Goal: Information Seeking & Learning: Find specific fact

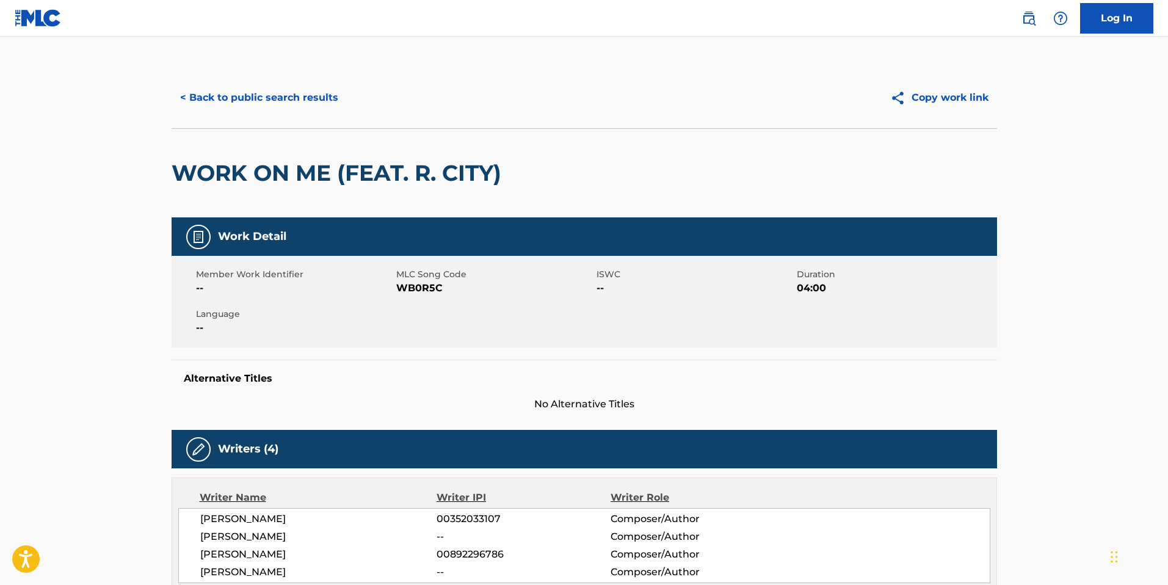
click at [226, 99] on button "< Back to public search results" at bounding box center [259, 97] width 175 height 31
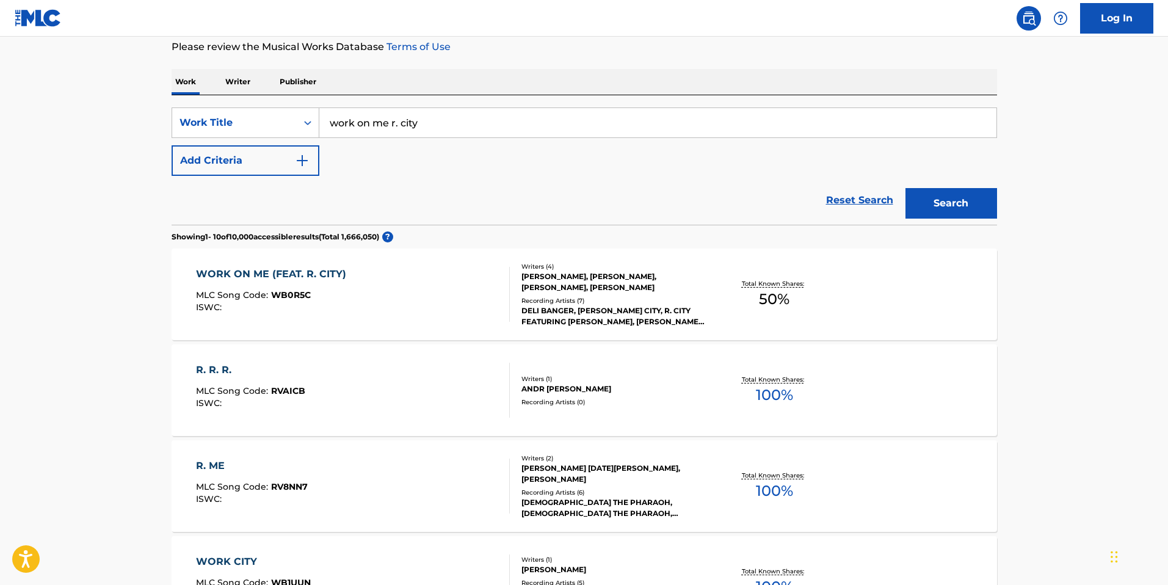
drag, startPoint x: 454, startPoint y: 123, endPoint x: 319, endPoint y: 119, distance: 135.6
click at [319, 119] on input "work on me r. city" at bounding box center [657, 122] width 677 height 29
click at [906, 188] on button "Search" at bounding box center [952, 203] width 92 height 31
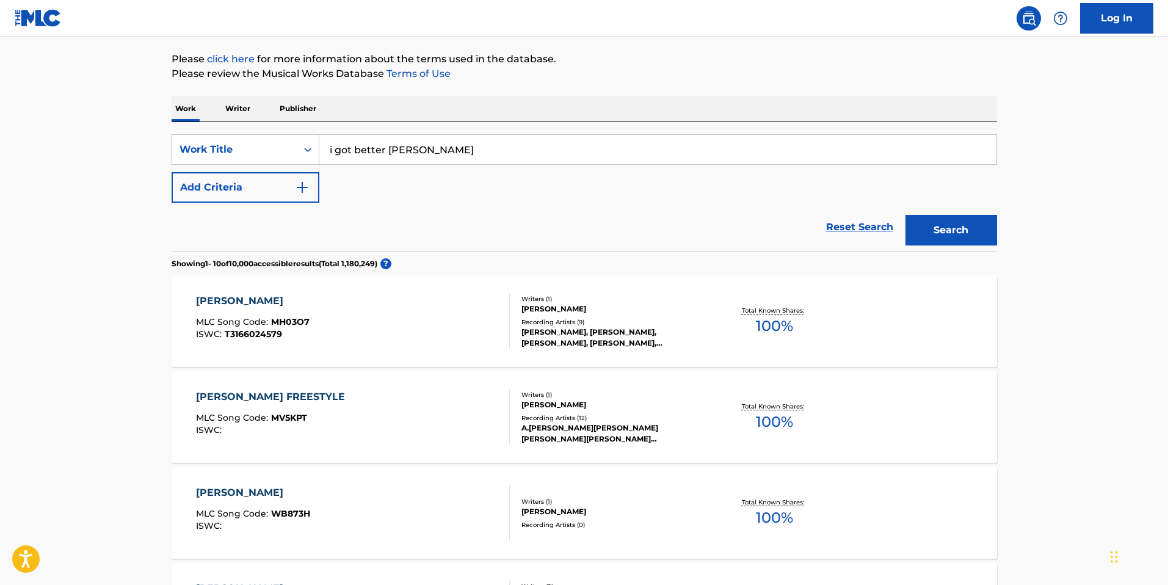
scroll to position [34, 0]
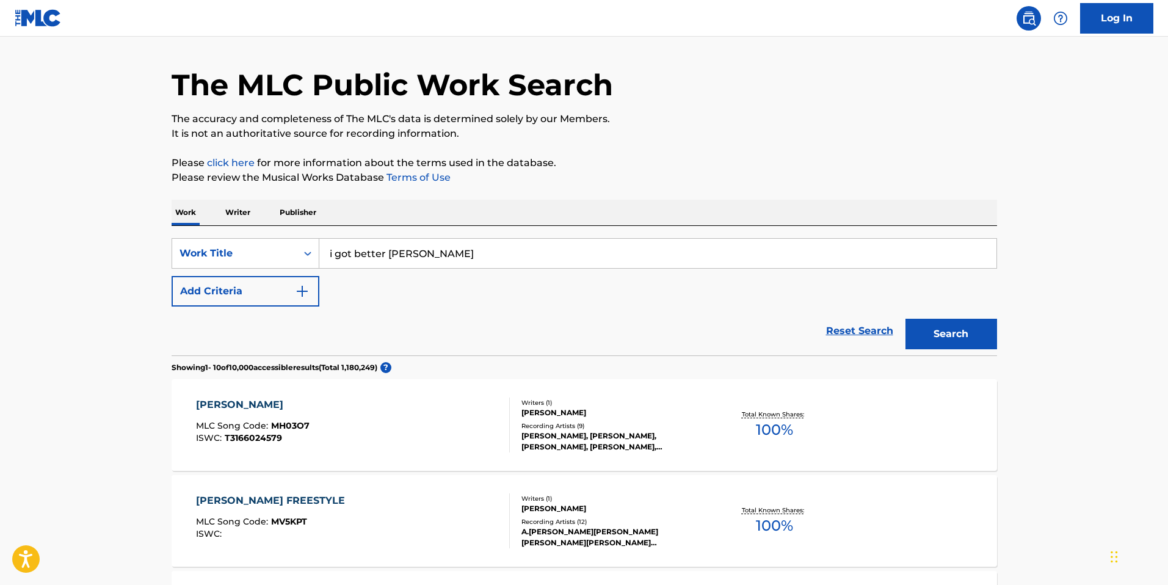
click at [389, 253] on input "i got better [PERSON_NAME]" at bounding box center [657, 253] width 677 height 29
click at [906, 319] on button "Search" at bounding box center [952, 334] width 92 height 31
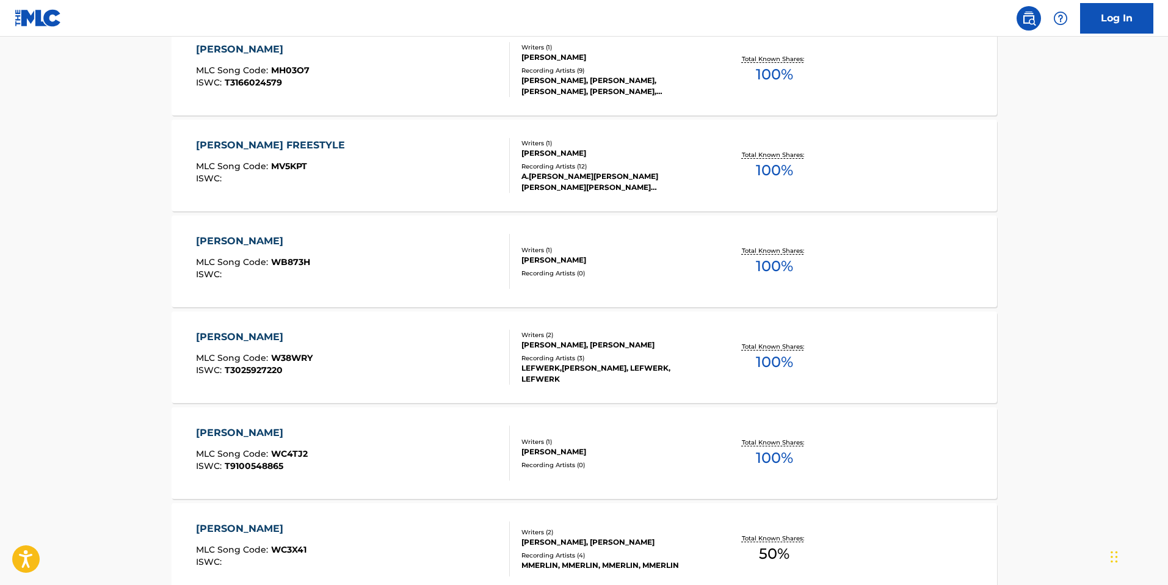
scroll to position [118, 0]
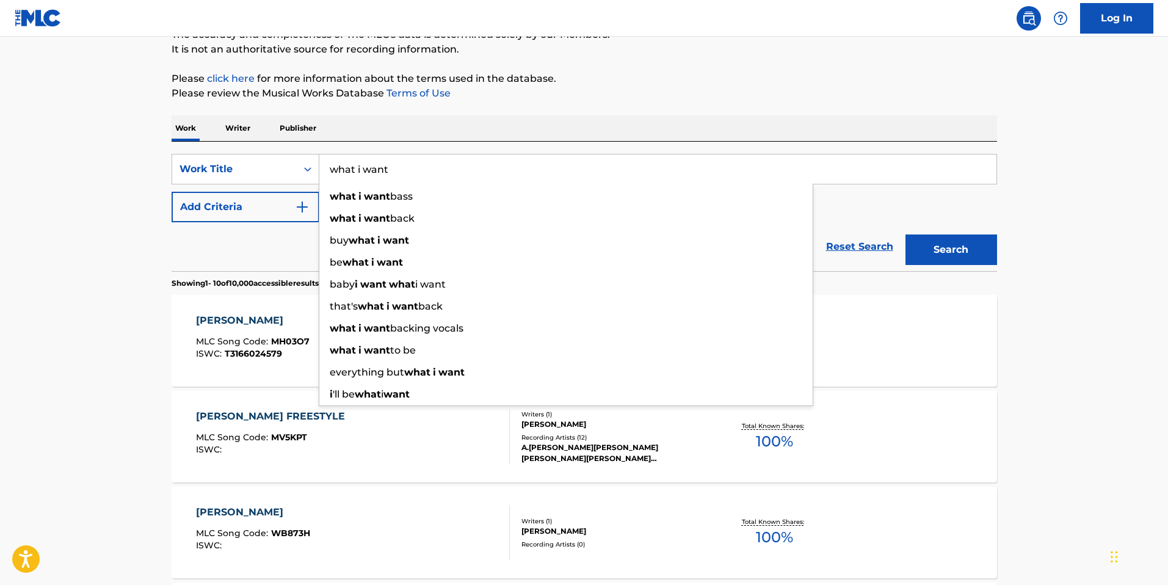
type input "what i want"
click at [906, 235] on button "Search" at bounding box center [952, 250] width 92 height 31
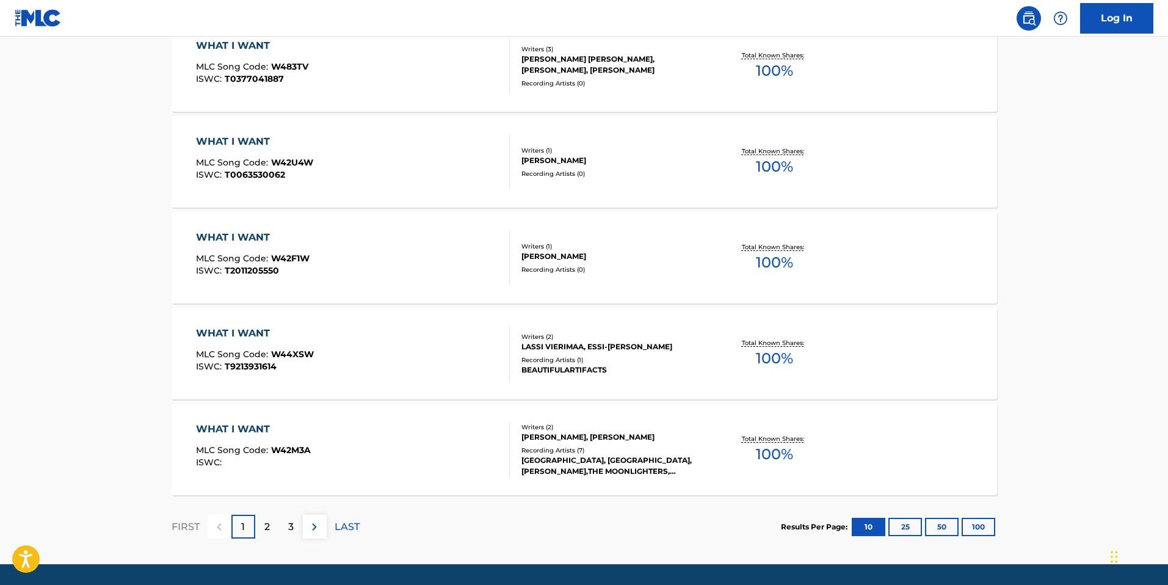
scroll to position [910, 0]
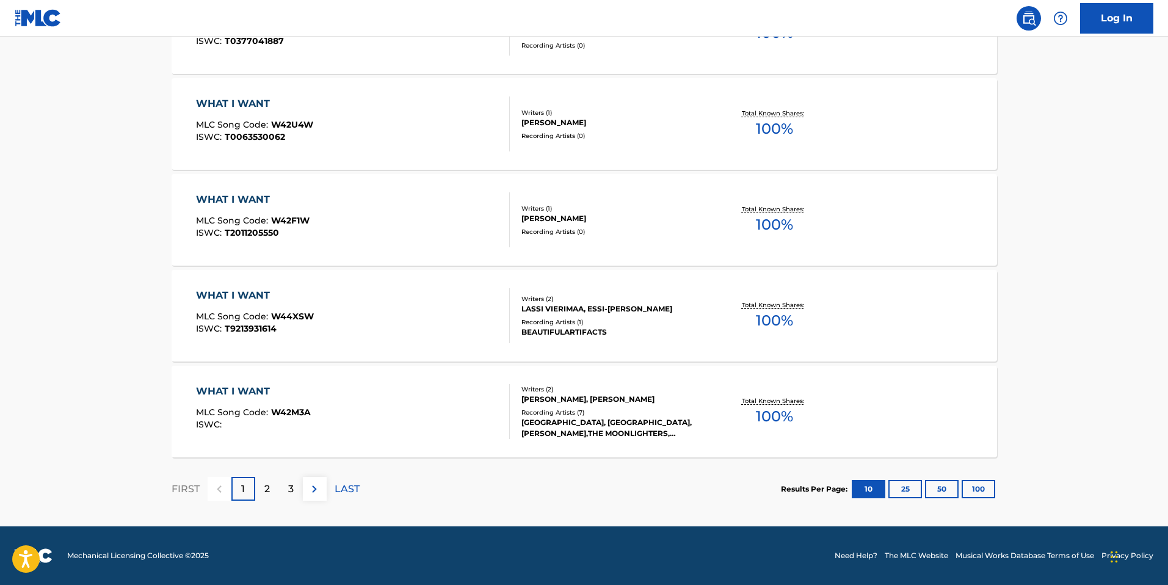
click at [264, 488] on p "2" at bounding box center [266, 489] width 5 height 15
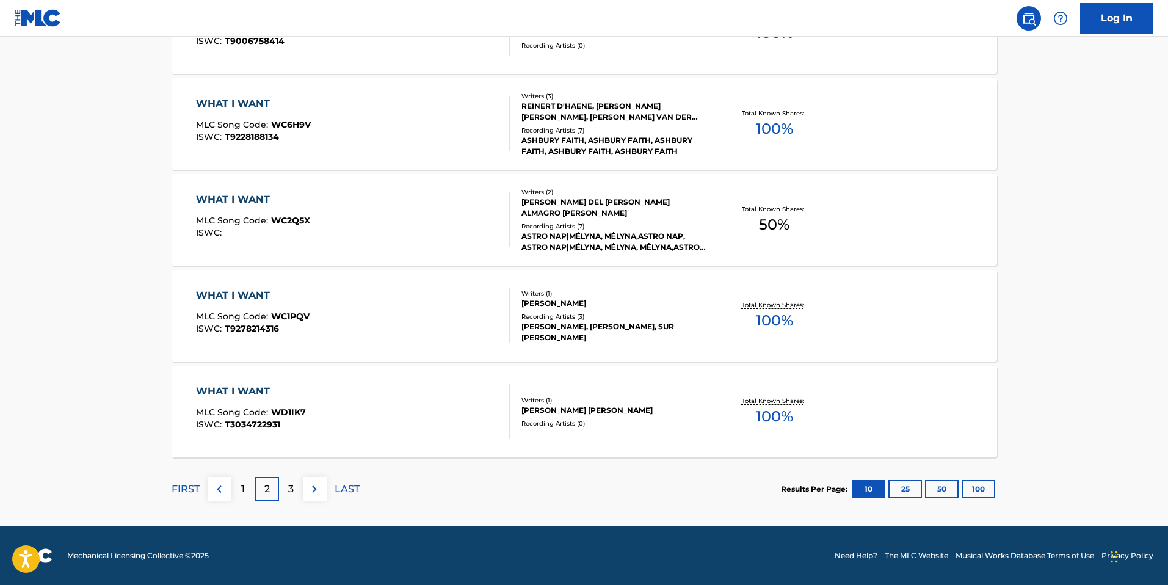
click at [288, 487] on p "3" at bounding box center [290, 489] width 5 height 15
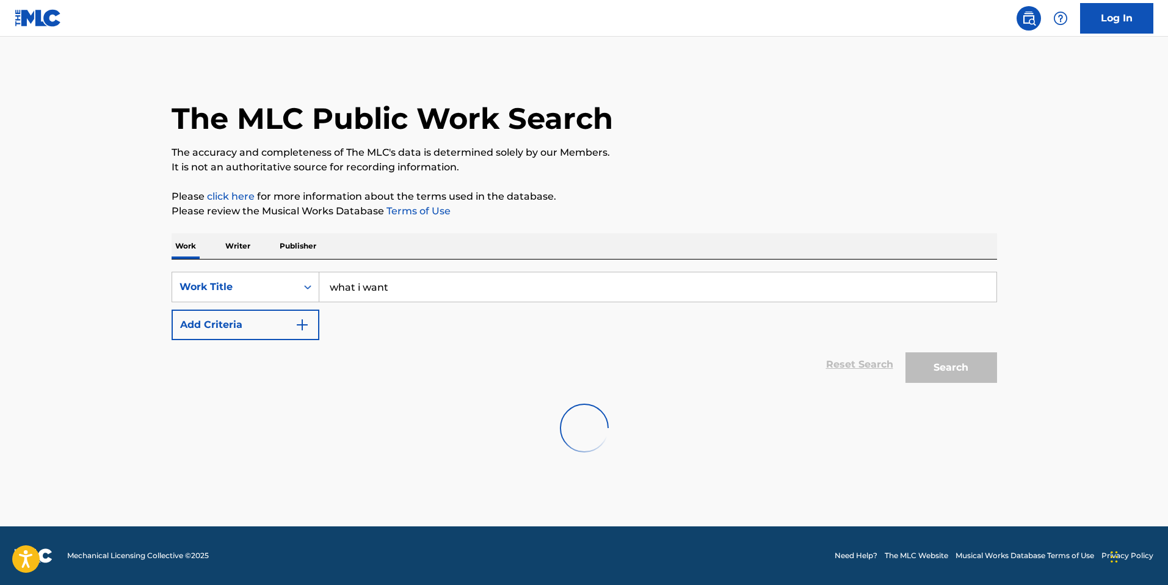
scroll to position [0, 0]
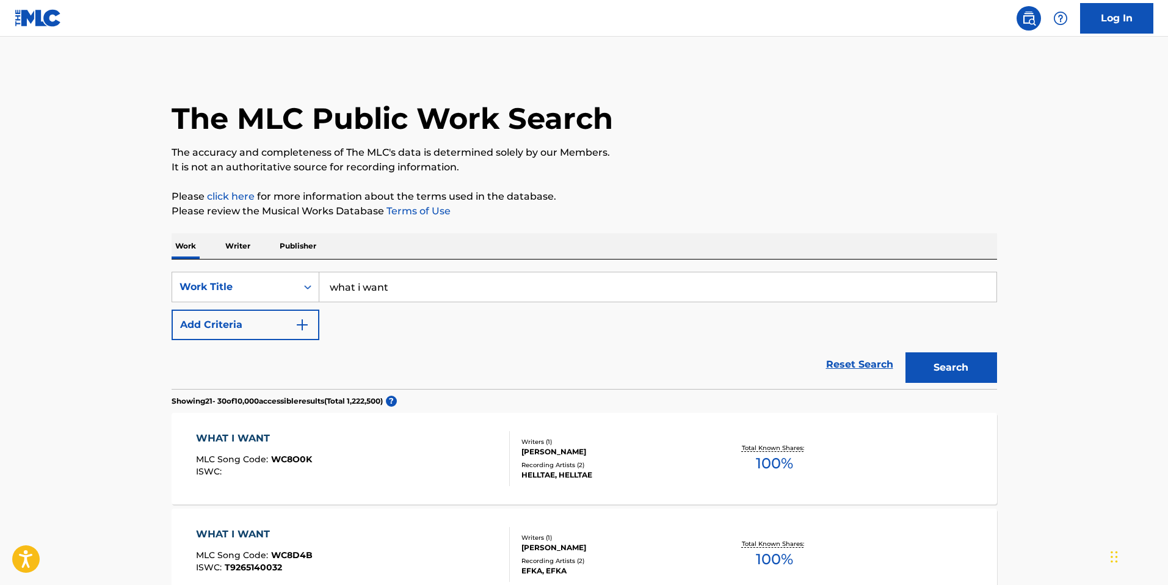
click at [288, 322] on button "Add Criteria" at bounding box center [246, 325] width 148 height 31
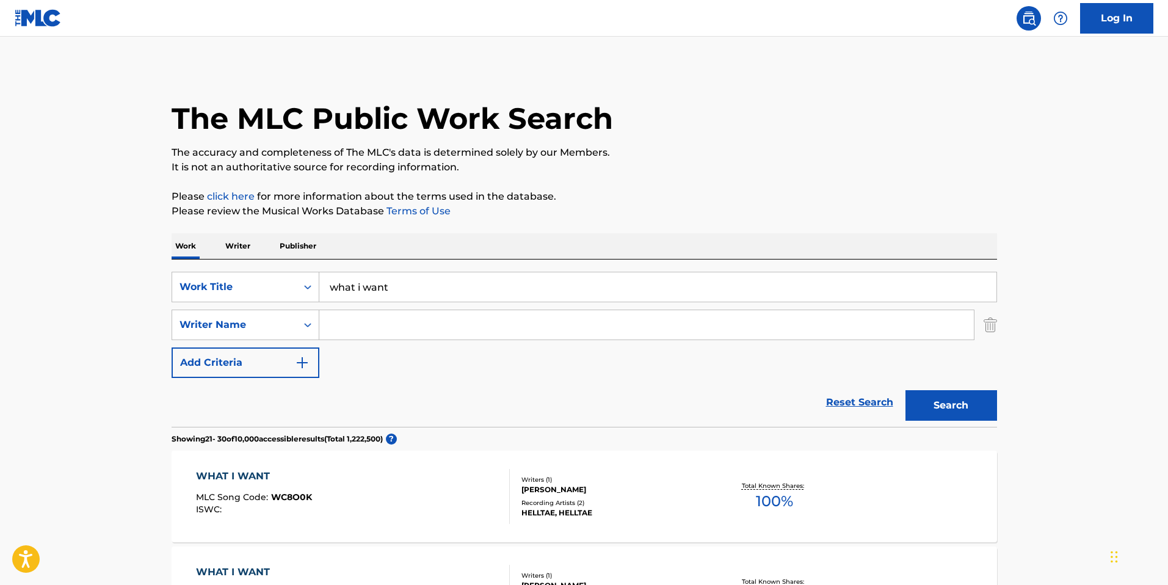
click at [385, 333] on input "Search Form" at bounding box center [646, 324] width 655 height 29
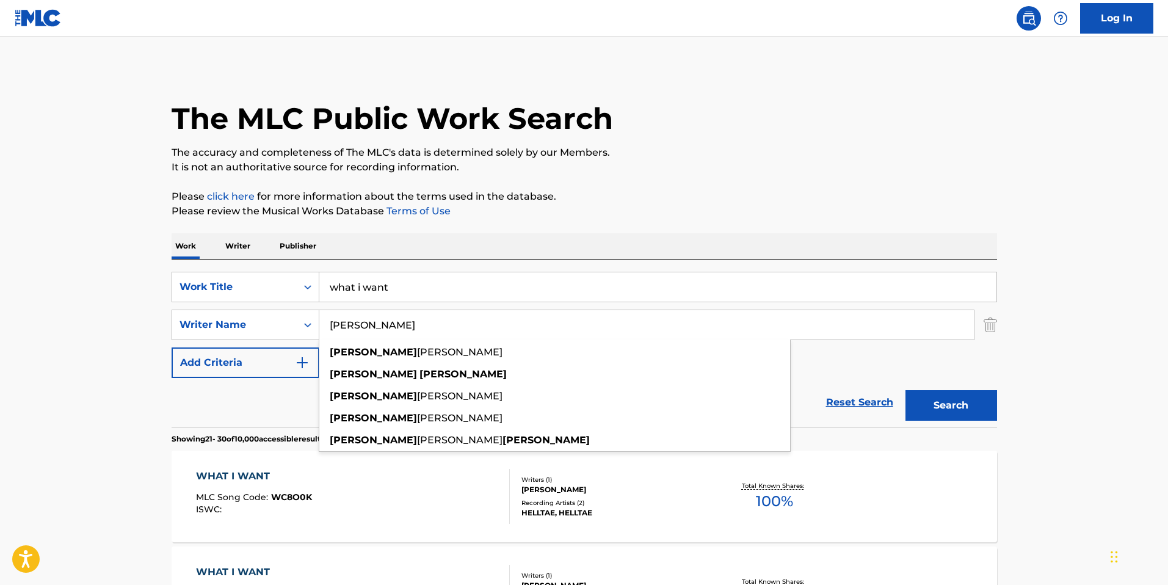
type input "[PERSON_NAME]"
click at [906, 390] on button "Search" at bounding box center [952, 405] width 92 height 31
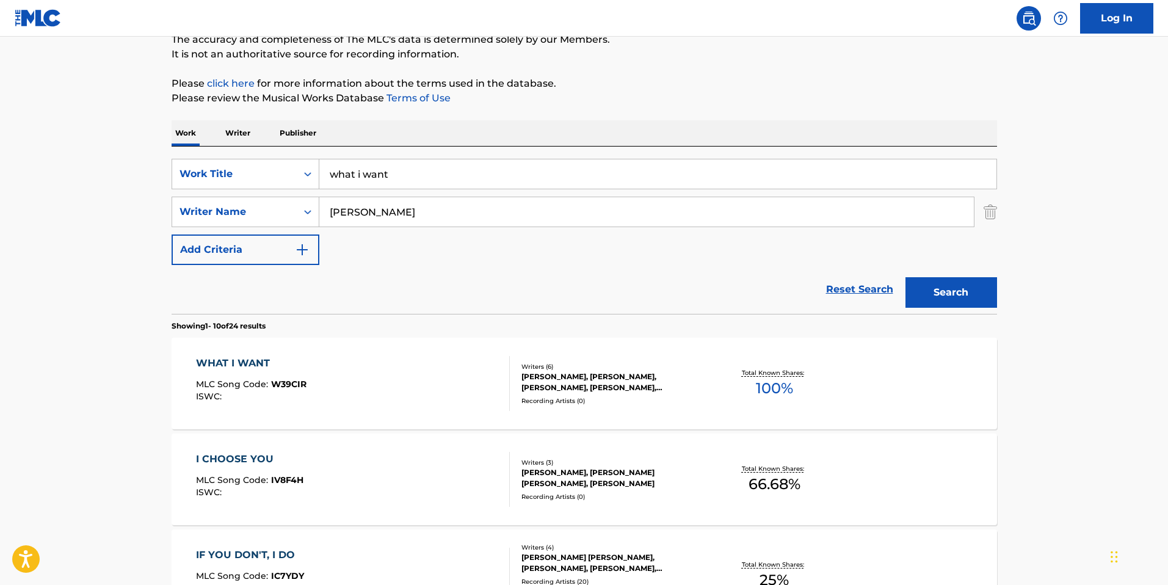
scroll to position [117, 0]
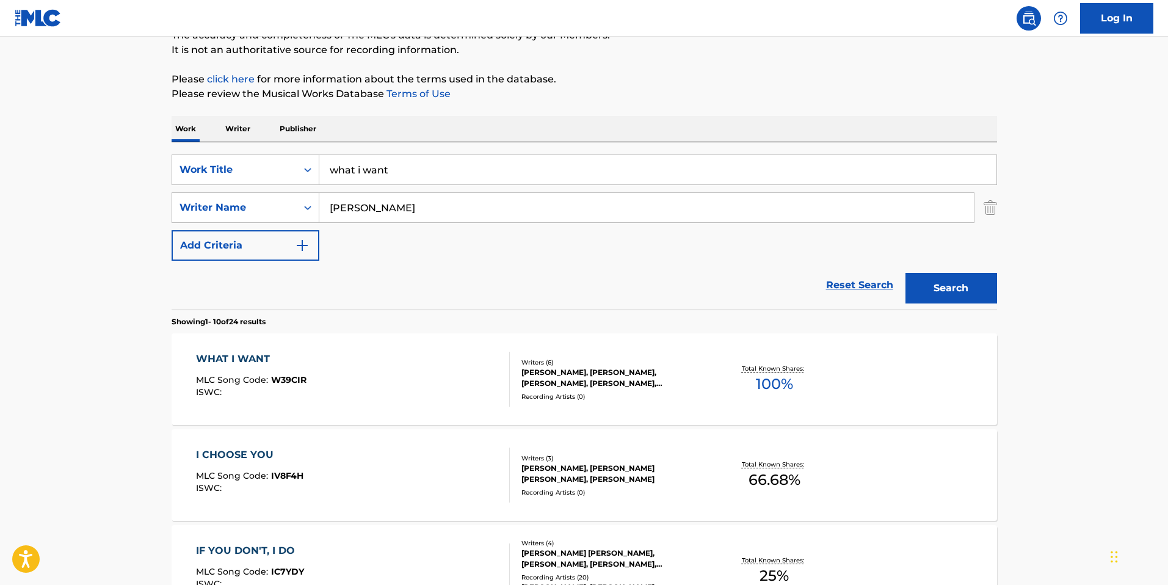
click at [480, 388] on div "WHAT I WANT MLC Song Code : W39CIR ISWC :" at bounding box center [353, 379] width 314 height 55
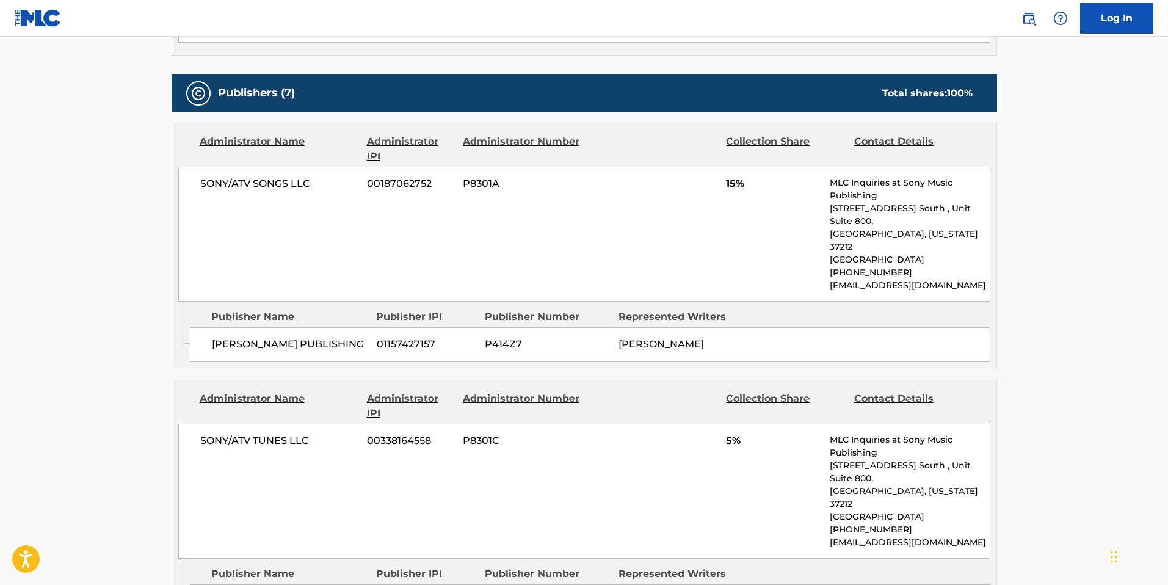
scroll to position [632, 0]
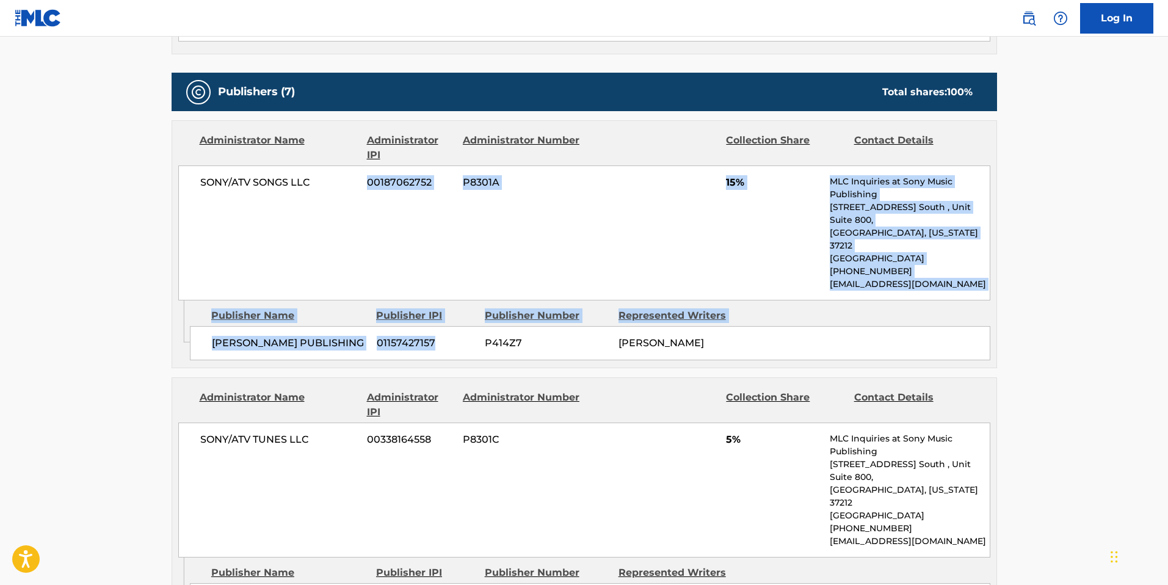
drag, startPoint x: 436, startPoint y: 318, endPoint x: 291, endPoint y: 218, distance: 175.7
click at [291, 217] on div "Administrator Name Administrator IPI Administrator Number Collection Share Cont…" at bounding box center [585, 244] width 826 height 248
click at [291, 218] on div "SONY/ATV SONGS LLC 00187062752 P8301A 15% MLC Inquiries at Sony Music Publishin…" at bounding box center [584, 233] width 812 height 135
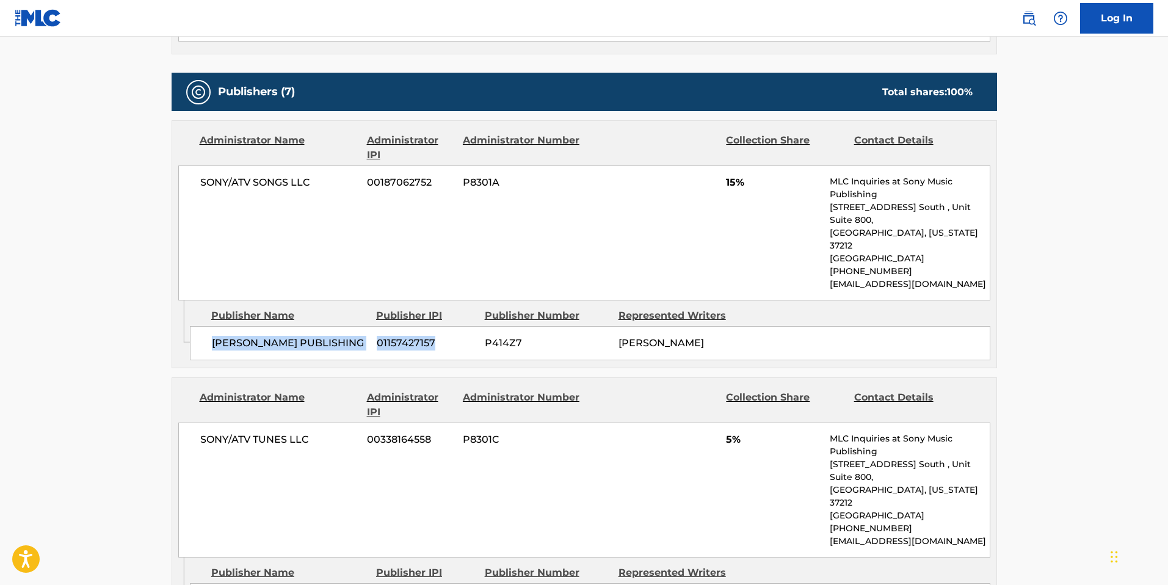
drag, startPoint x: 439, startPoint y: 316, endPoint x: 211, endPoint y: 318, distance: 227.8
click at [211, 326] on div "[PERSON_NAME] PUBLISHING 01157427157 P414Z7 [PERSON_NAME]" at bounding box center [590, 343] width 801 height 34
copy div "[PERSON_NAME] PUBLISHING 01157427157"
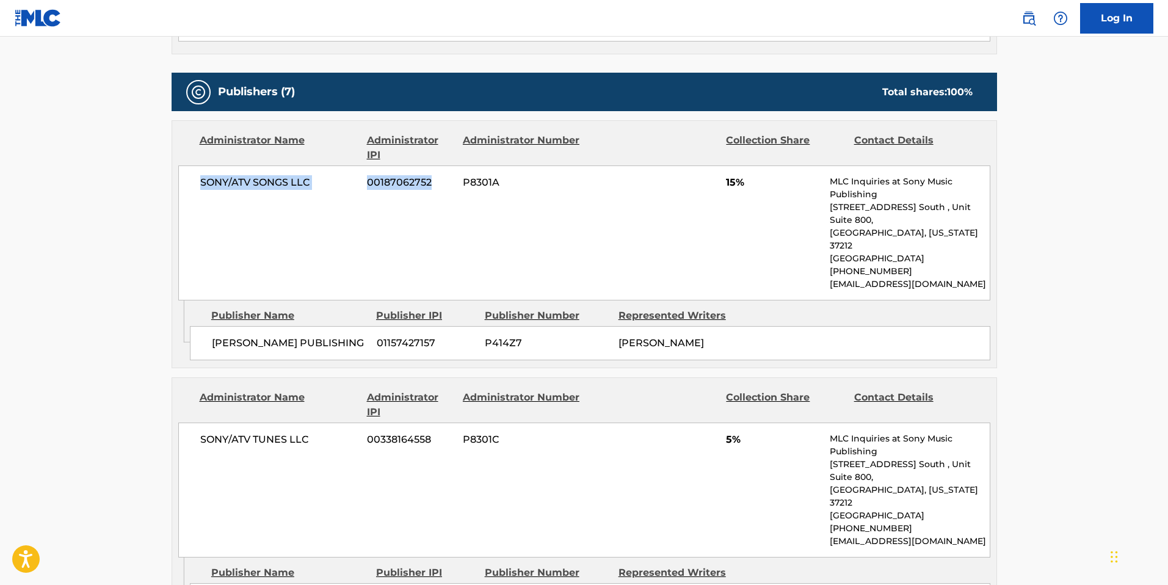
drag, startPoint x: 431, startPoint y: 181, endPoint x: 200, endPoint y: 181, distance: 231.5
click at [200, 181] on div "SONY/ATV SONGS LLC 00187062752 P8301A 15% MLC Inquiries at Sony Music Publishin…" at bounding box center [584, 233] width 812 height 135
copy div "SONY/ATV SONGS LLC 00187062752"
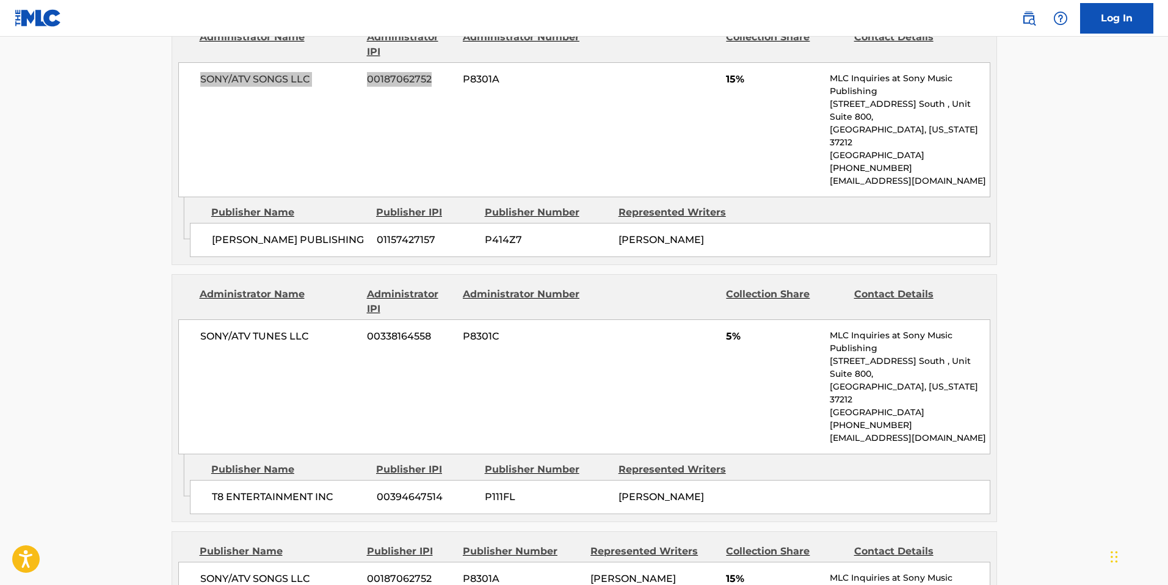
scroll to position [750, 0]
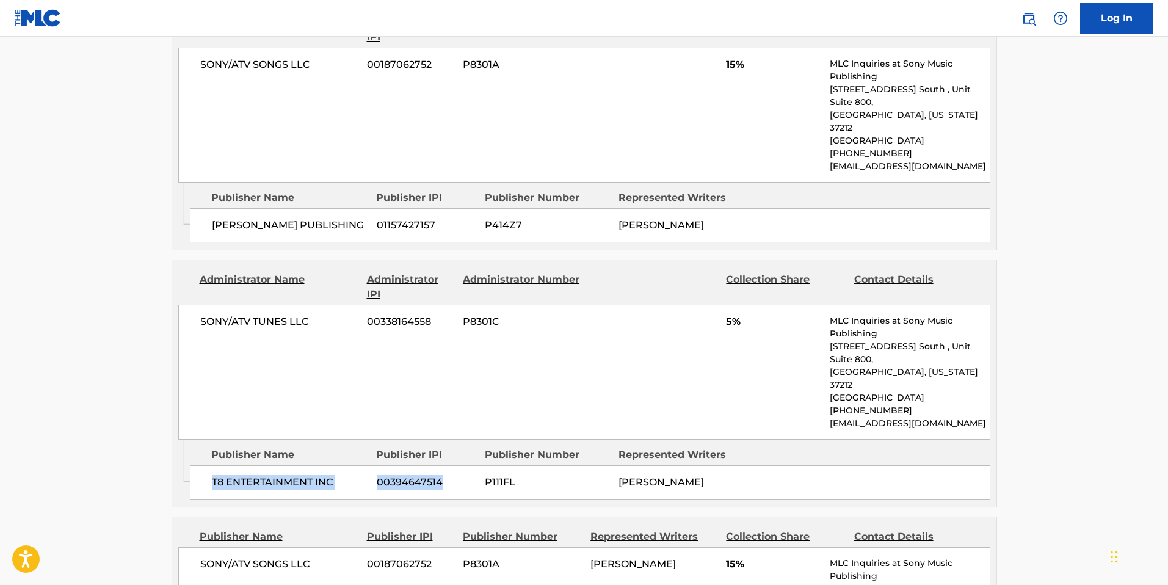
drag, startPoint x: 451, startPoint y: 431, endPoint x: 199, endPoint y: 431, distance: 252.3
click at [199, 465] on div "T8 ENTERTAINMENT INC 00394647514 P111FL [PERSON_NAME]" at bounding box center [590, 482] width 801 height 34
copy div "T8 ENTERTAINMENT INC 00394647514"
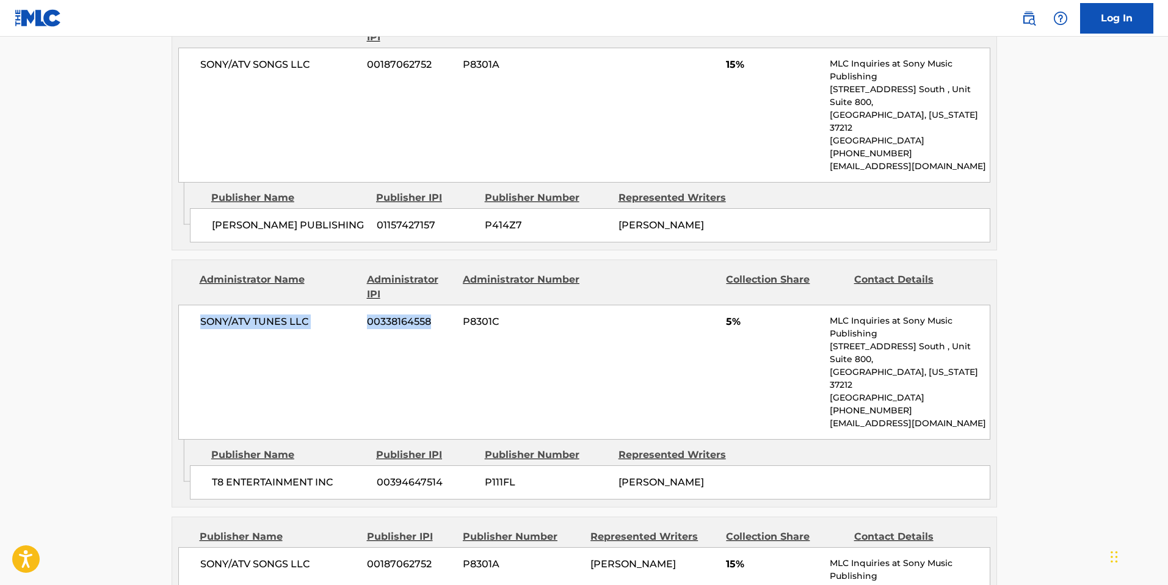
drag, startPoint x: 435, startPoint y: 298, endPoint x: 164, endPoint y: 293, distance: 271.2
click at [164, 293] on div "< Back to public search results Copy work link WHAT I WANT Work Detail Member W…" at bounding box center [584, 396] width 855 height 2158
copy div "SONY/ATV TUNES LLC 00338164558"
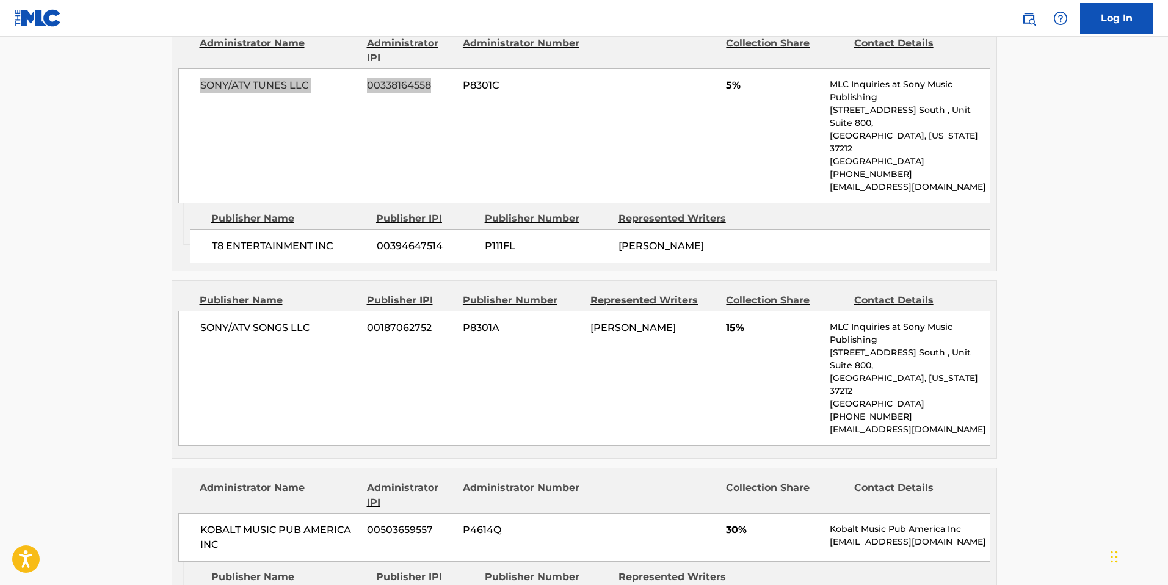
scroll to position [988, 0]
drag, startPoint x: 436, startPoint y: 274, endPoint x: 198, endPoint y: 277, distance: 238.2
click at [198, 310] on div "SONY/ATV SONGS LLC 00187062752 P8301A [PERSON_NAME] 15% MLC Inquiries at Sony M…" at bounding box center [584, 377] width 812 height 135
copy div "SONY/ATV SONGS LLC 00187062752"
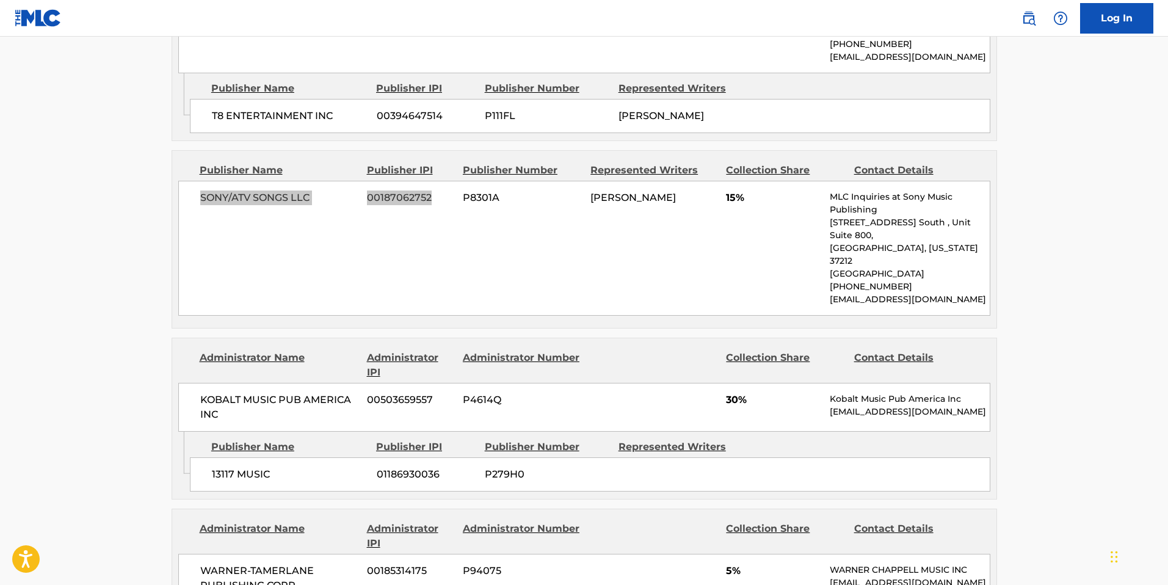
scroll to position [1116, 0]
drag, startPoint x: 442, startPoint y: 396, endPoint x: 194, endPoint y: 396, distance: 247.4
click at [194, 458] on div "13117 MUSIC 01186930036 P279H0" at bounding box center [590, 475] width 801 height 34
copy div "13117 MUSIC 01186930036"
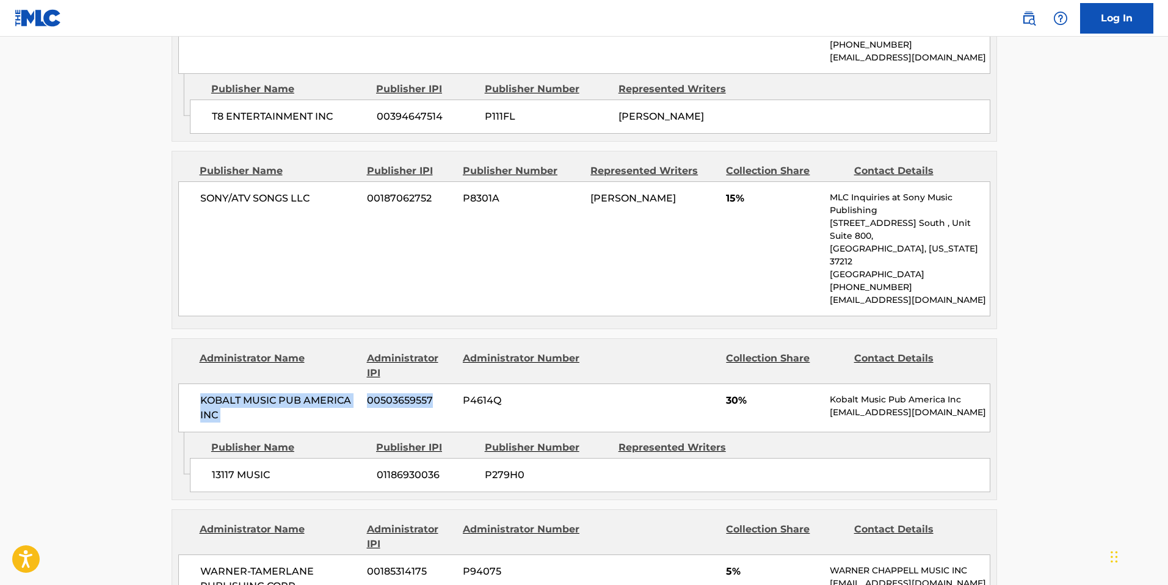
drag, startPoint x: 435, startPoint y: 321, endPoint x: 180, endPoint y: 318, distance: 255.3
click at [180, 384] on div "KOBALT MUSIC PUB AMERICA INC 00503659557 P4614Q 30% Kobalt Music Pub America In…" at bounding box center [584, 408] width 812 height 49
copy div "KOBALT MUSIC PUB AMERICA INC 00503659557"
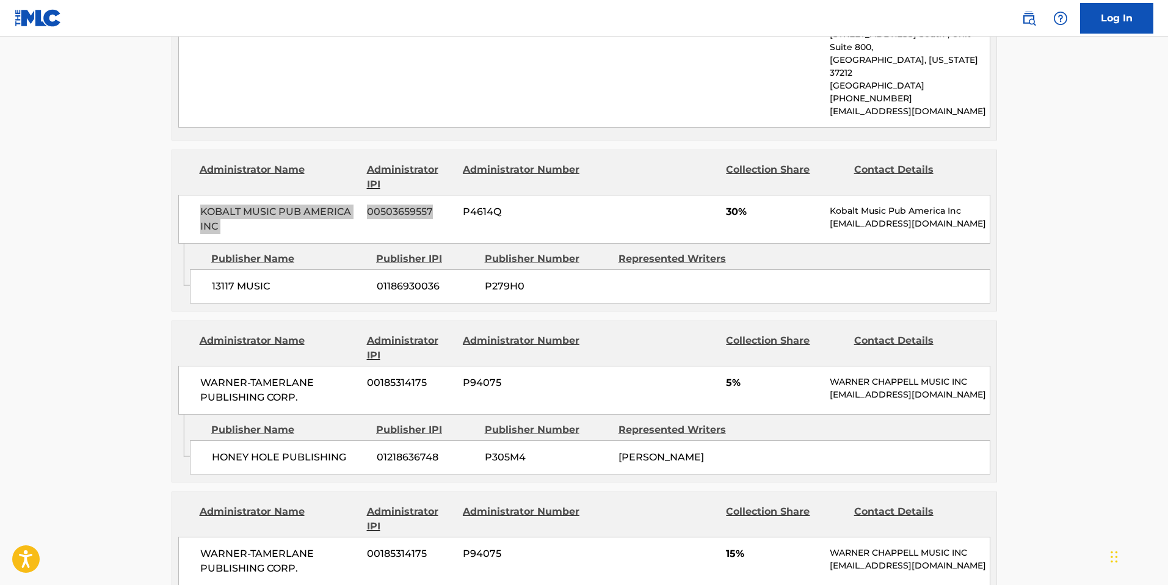
scroll to position [1304, 0]
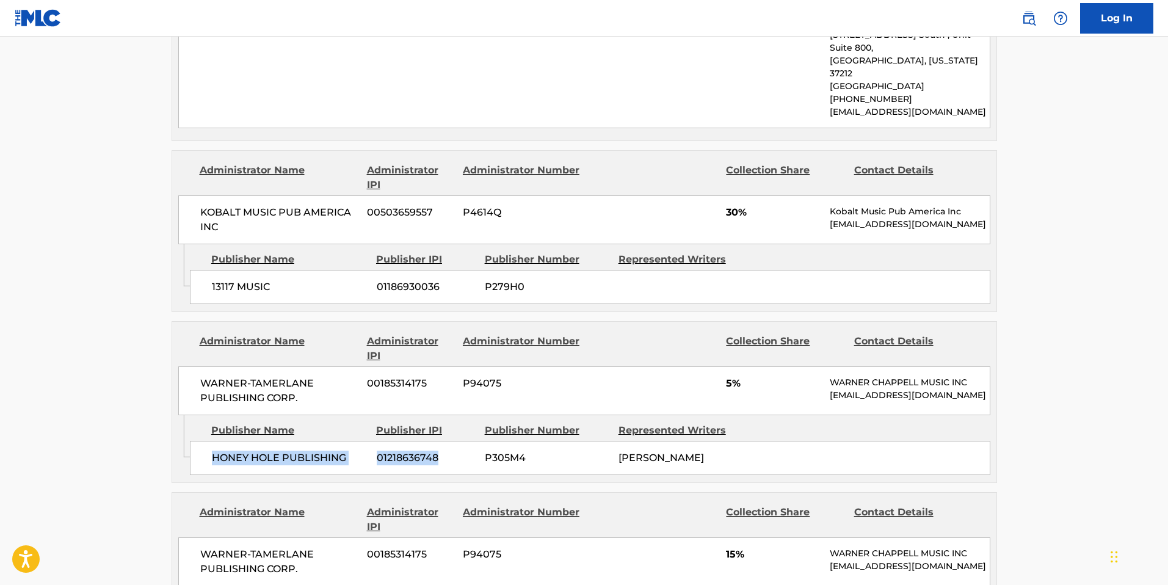
drag, startPoint x: 439, startPoint y: 389, endPoint x: 202, endPoint y: 392, distance: 236.4
click at [202, 441] on div "HONEY HOLE PUBLISHING 01218636748 P305M4 [PERSON_NAME]" at bounding box center [590, 458] width 801 height 34
copy div "HONEY HOLE PUBLISHING 01218636748"
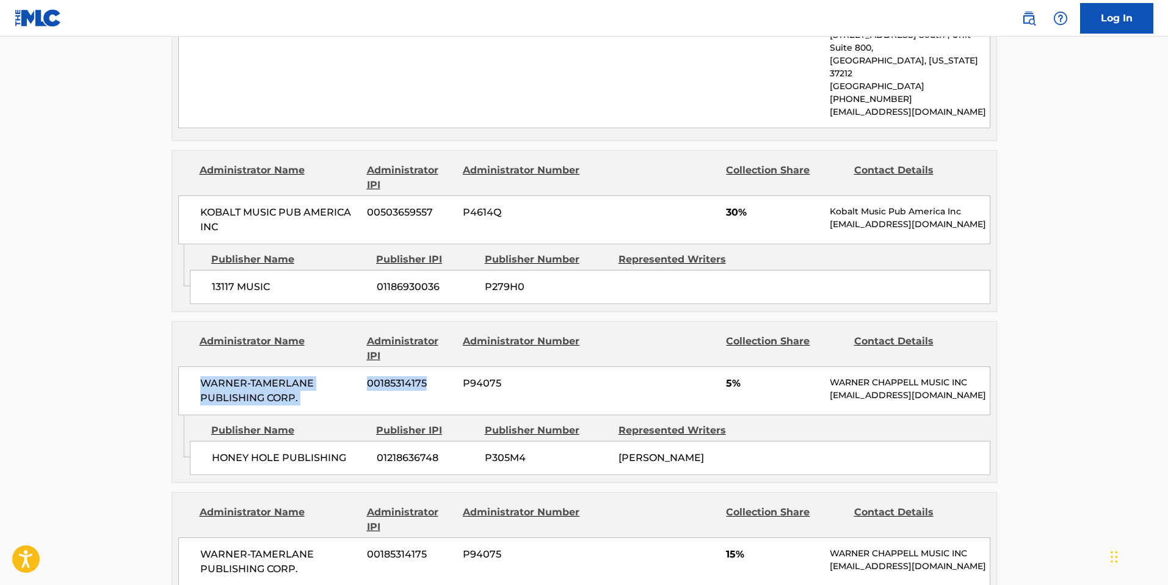
drag, startPoint x: 427, startPoint y: 308, endPoint x: 189, endPoint y: 304, distance: 237.6
click at [189, 366] on div "WARNER-[PERSON_NAME] PUBLISHING CORP. 00185314175 P94075 5% [PERSON_NAME] MUSIC…" at bounding box center [584, 390] width 812 height 49
copy div "WARNER-[PERSON_NAME] PUBLISHING CORP. 00185314175"
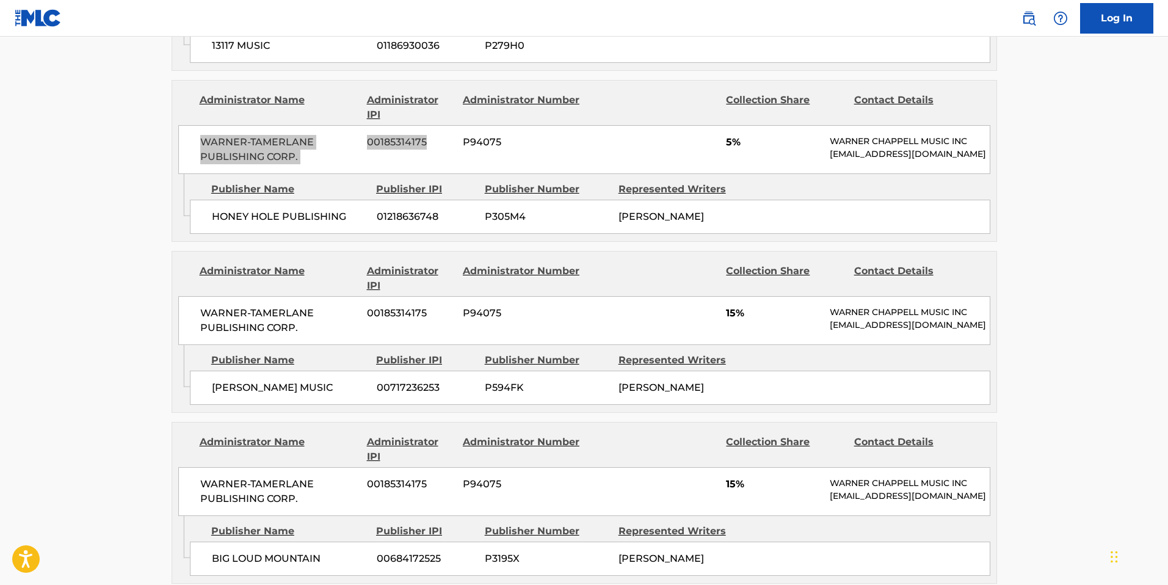
scroll to position [1544, 0]
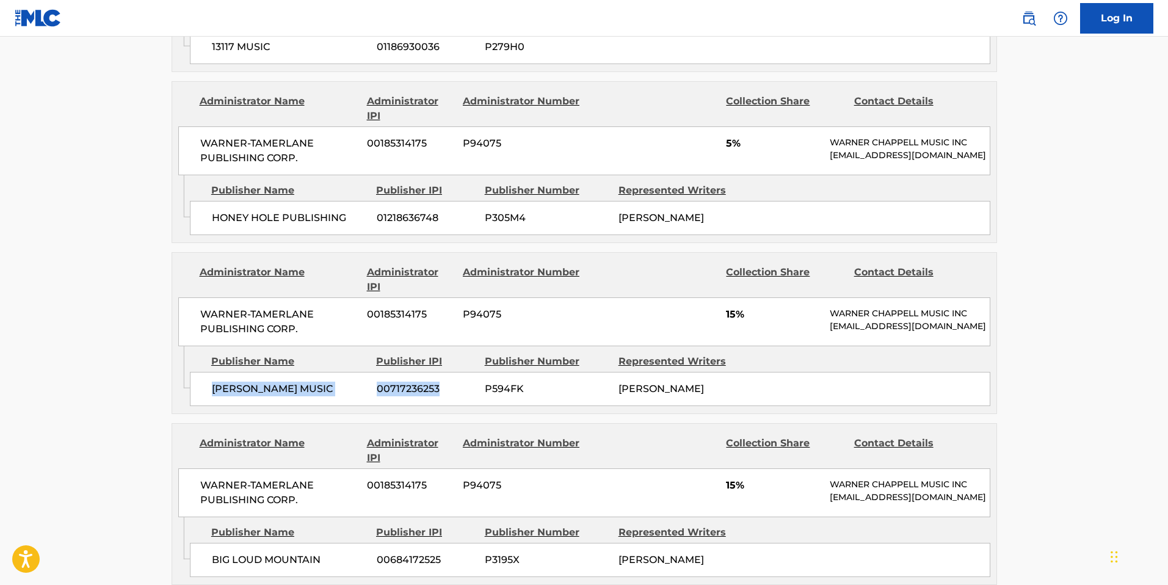
drag, startPoint x: 443, startPoint y: 327, endPoint x: 213, endPoint y: 327, distance: 230.3
click at [213, 372] on div "[PERSON_NAME] MUSIC 00717236253 P594FK [PERSON_NAME]" at bounding box center [590, 389] width 801 height 34
copy div "[PERSON_NAME] MUSIC 00717236253"
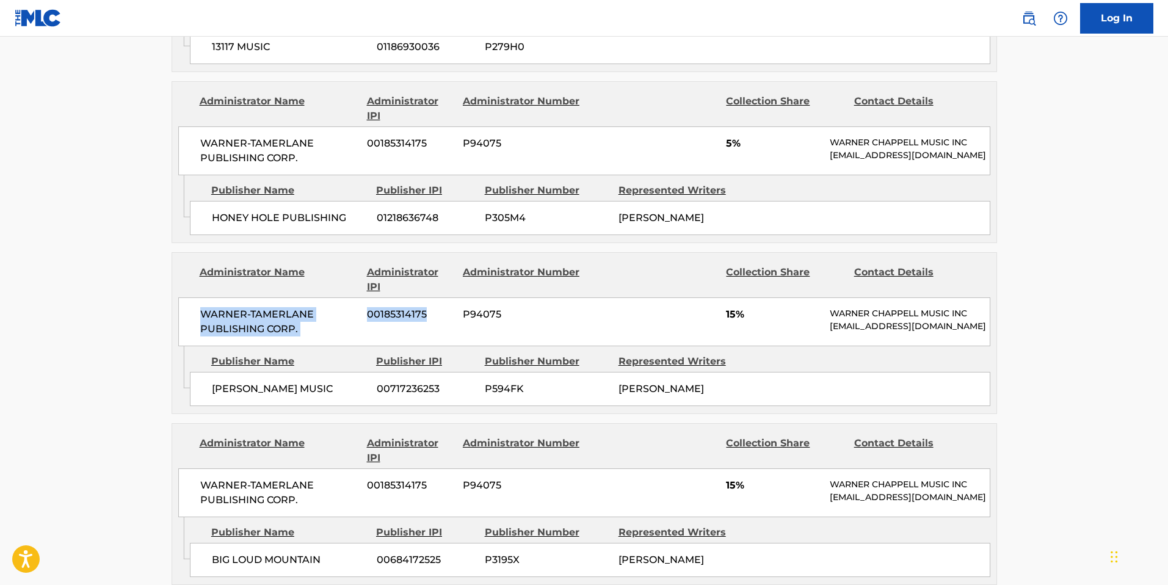
drag, startPoint x: 428, startPoint y: 245, endPoint x: 191, endPoint y: 242, distance: 237.6
click at [191, 297] on div "WARNER-[PERSON_NAME] PUBLISHING CORP. 00185314175 P94075 15% [PERSON_NAME] MUSI…" at bounding box center [584, 321] width 812 height 49
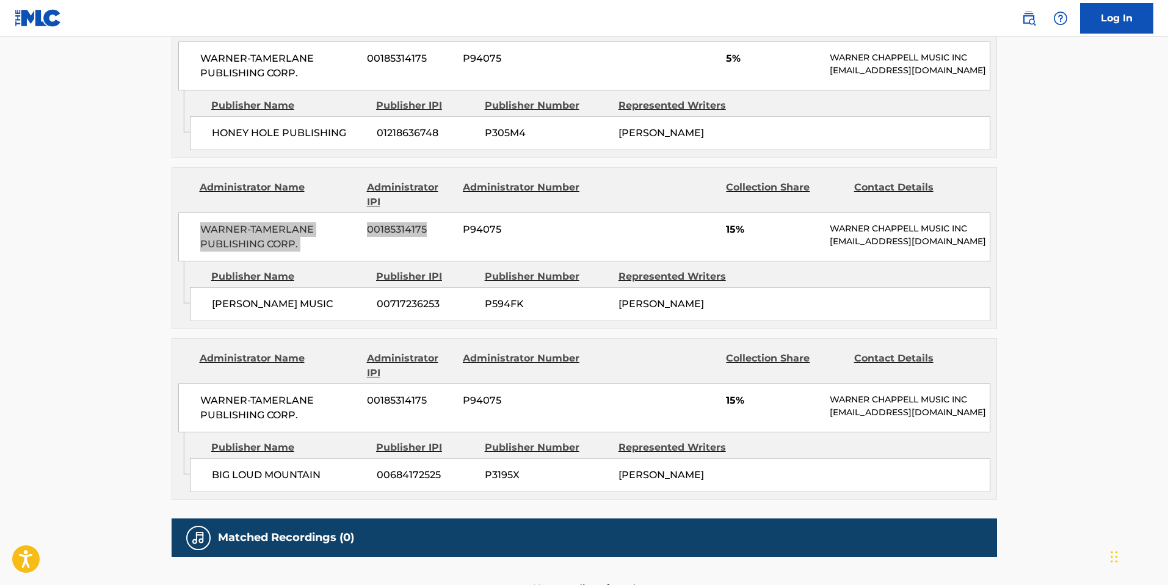
scroll to position [1633, 0]
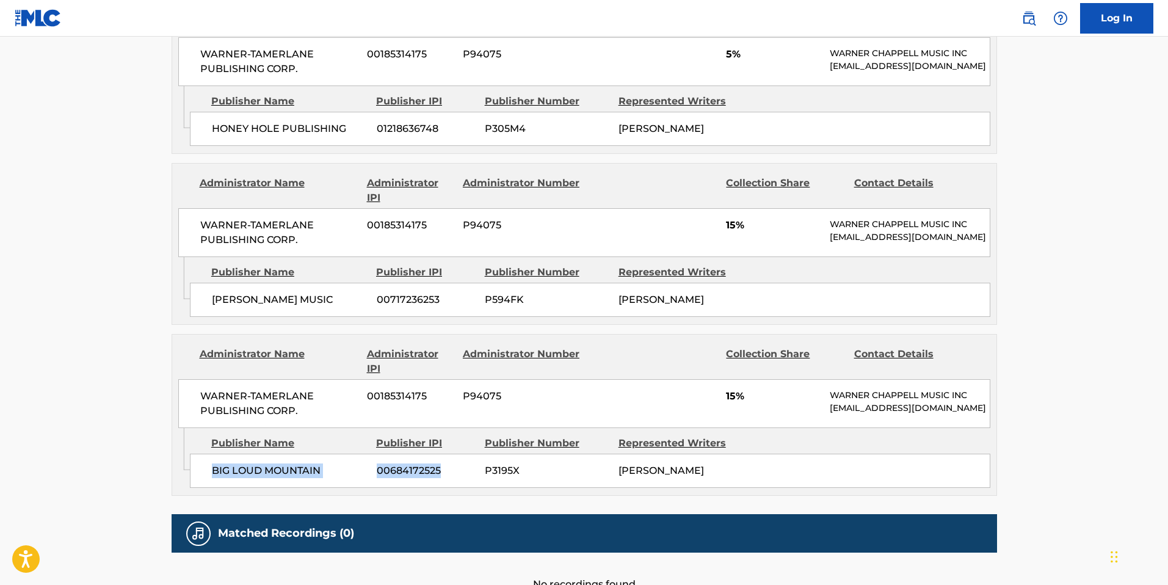
drag, startPoint x: 436, startPoint y: 421, endPoint x: 194, endPoint y: 419, distance: 241.9
click at [194, 454] on div "BIG LOUD MOUNTAIN 00684172525 P3195X [PERSON_NAME]" at bounding box center [590, 471] width 801 height 34
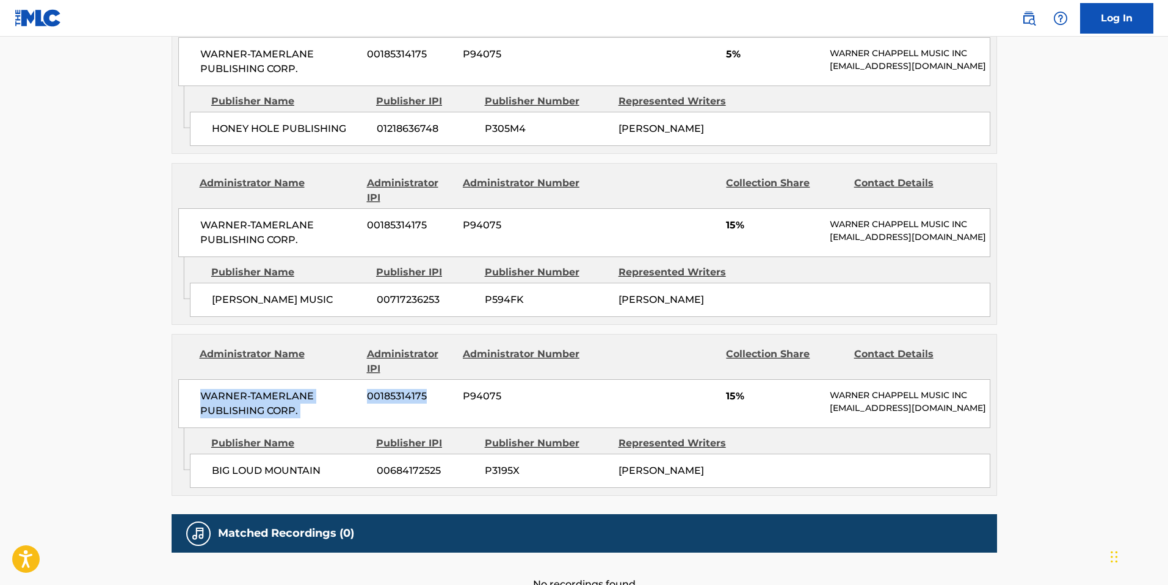
drag, startPoint x: 425, startPoint y: 337, endPoint x: 197, endPoint y: 338, distance: 227.8
click at [197, 379] on div "WARNER-[PERSON_NAME] PUBLISHING CORP. 00185314175 P94075 15% [PERSON_NAME] MUSI…" at bounding box center [584, 403] width 812 height 49
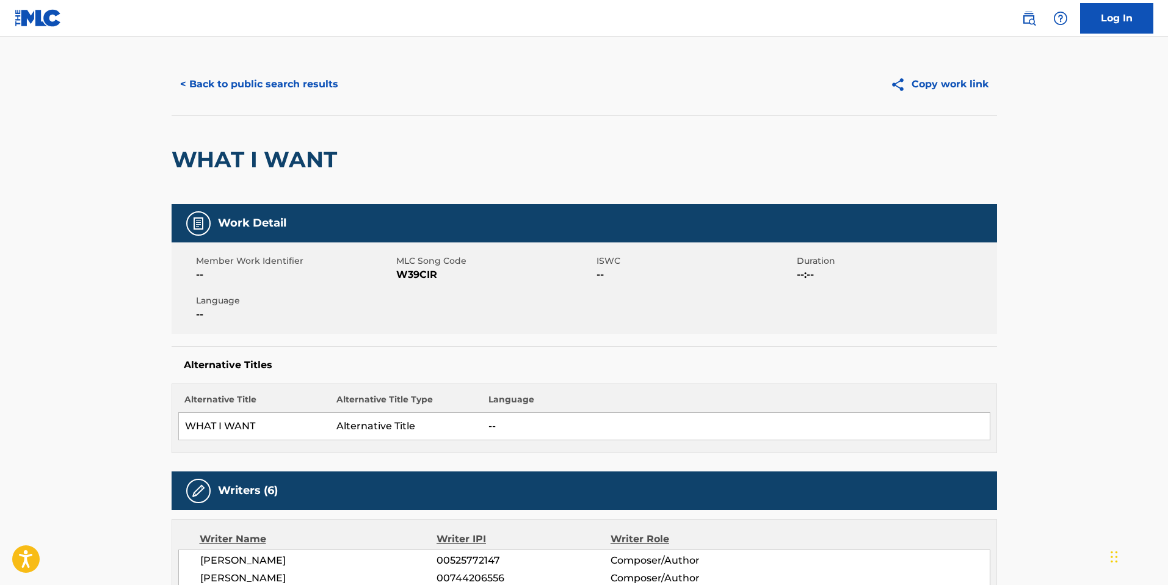
scroll to position [0, 0]
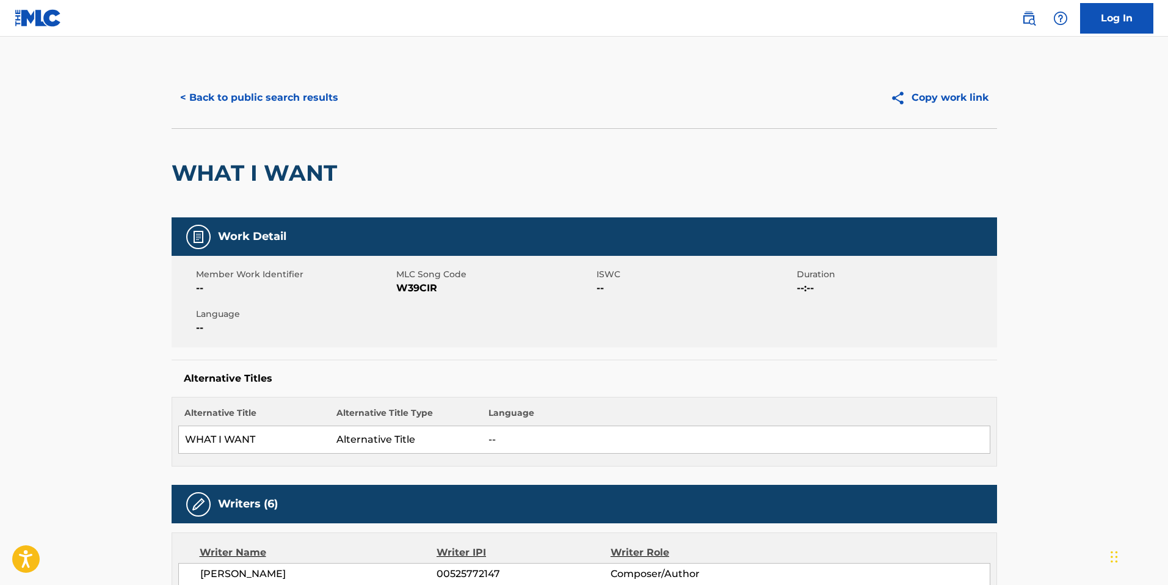
click at [186, 98] on button "< Back to public search results" at bounding box center [259, 97] width 175 height 31
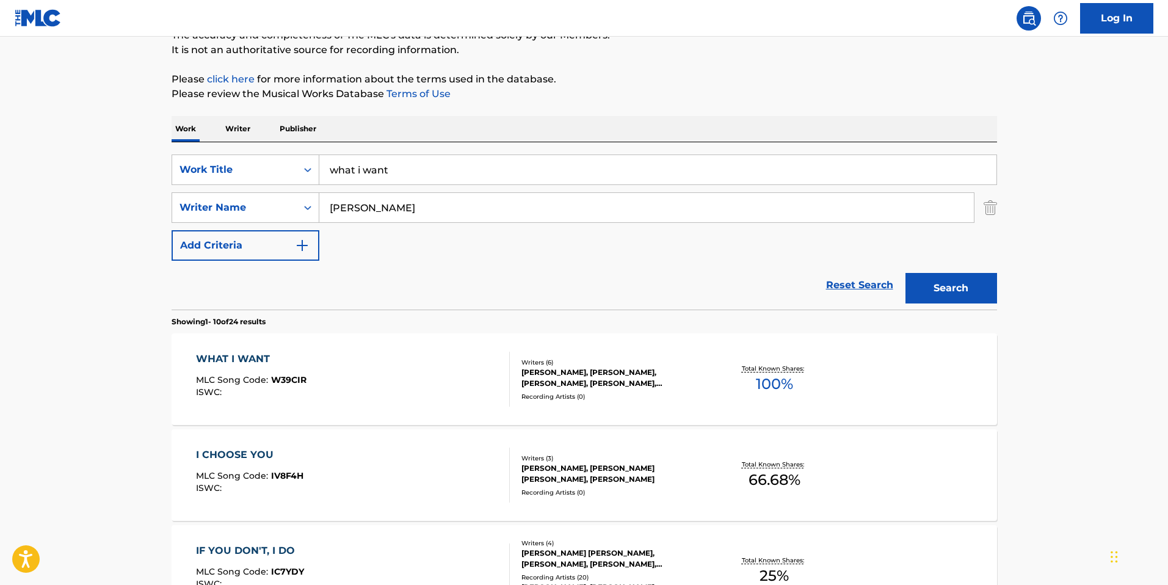
click at [406, 181] on input "what i want" at bounding box center [657, 169] width 677 height 29
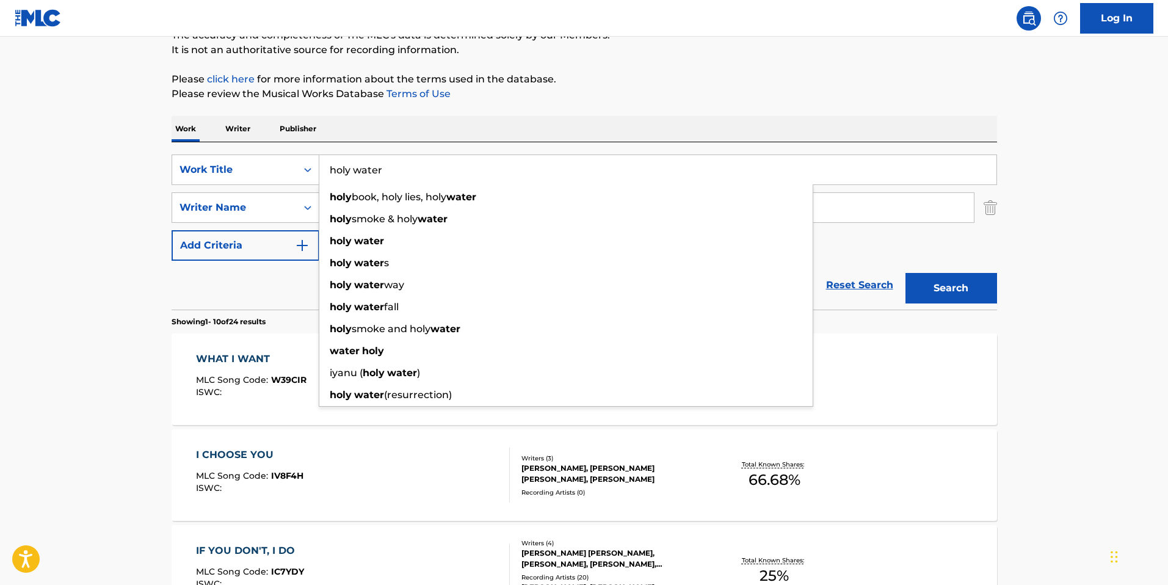
type input "holy water"
click at [279, 288] on div "Reset Search Search" at bounding box center [585, 285] width 826 height 49
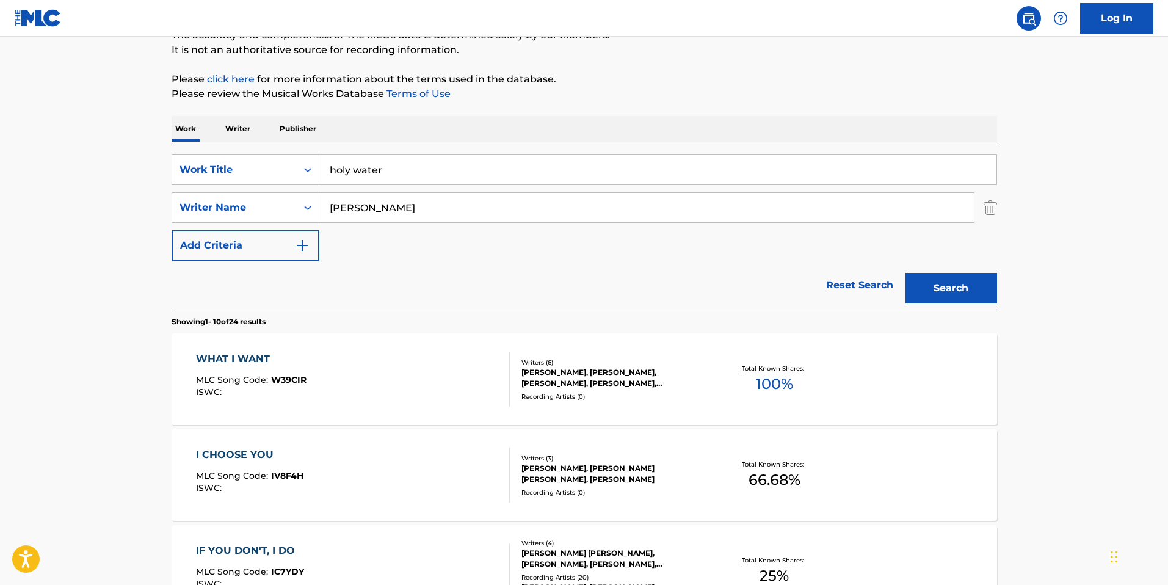
click at [440, 207] on input "[PERSON_NAME]" at bounding box center [646, 207] width 655 height 29
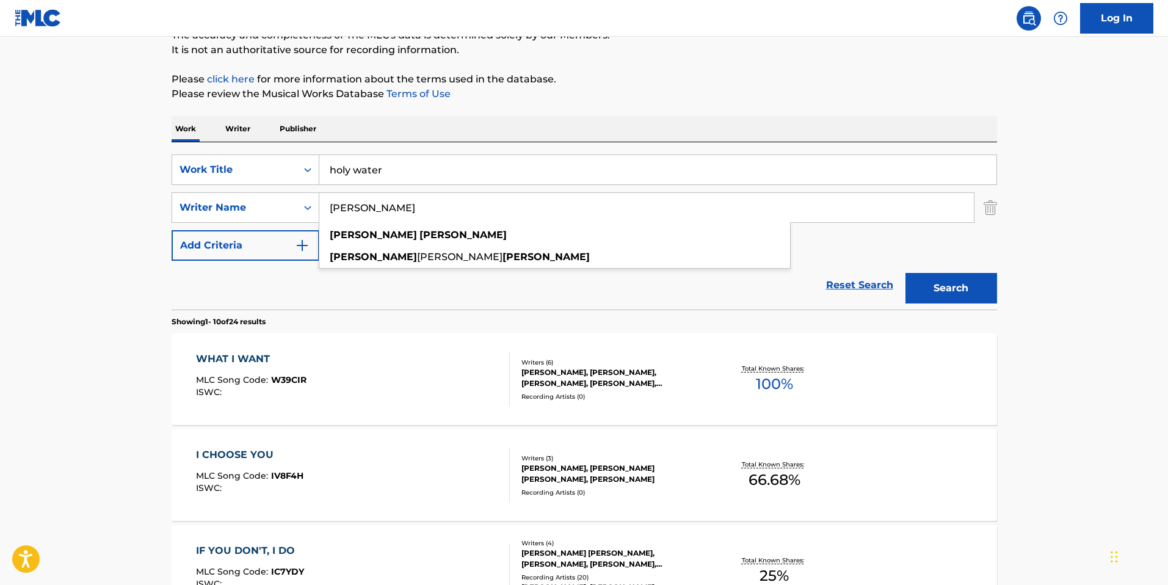
type input "j"
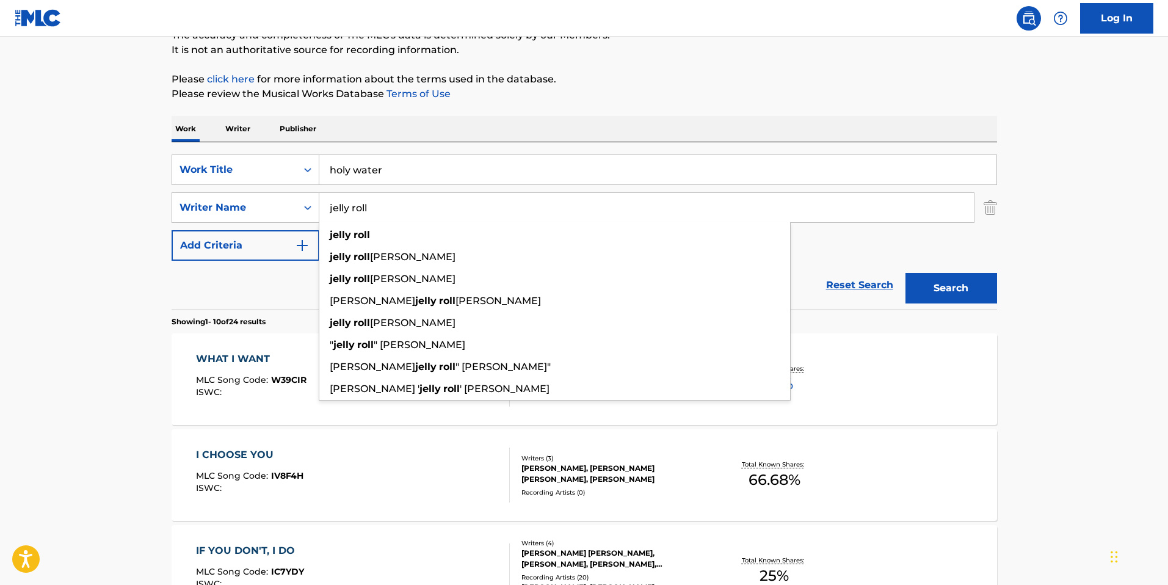
type input "jelly roll"
click at [906, 273] on button "Search" at bounding box center [952, 288] width 92 height 31
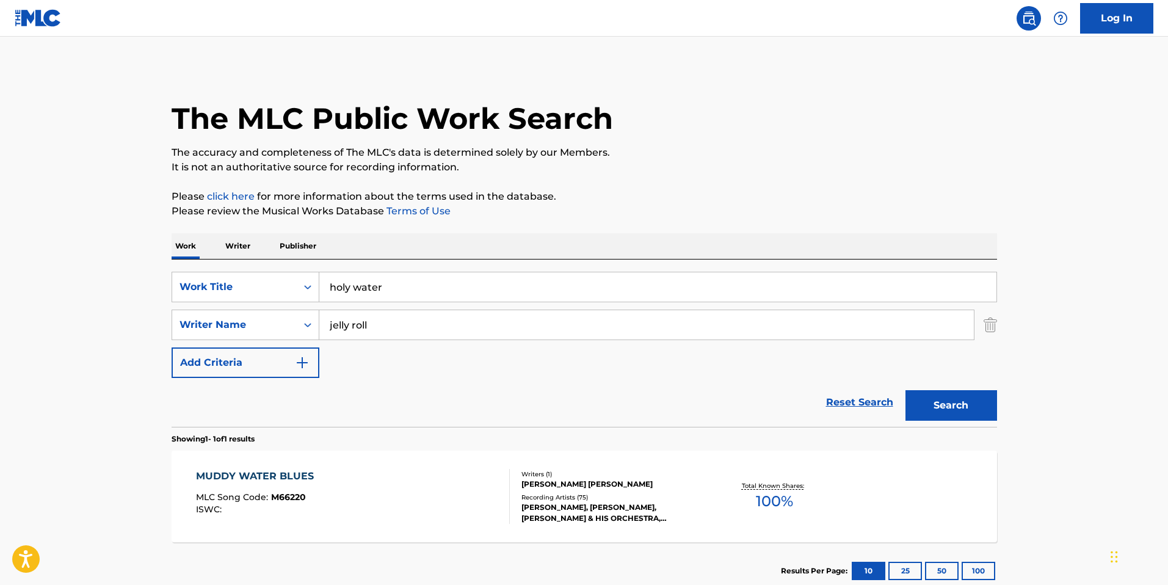
scroll to position [79, 0]
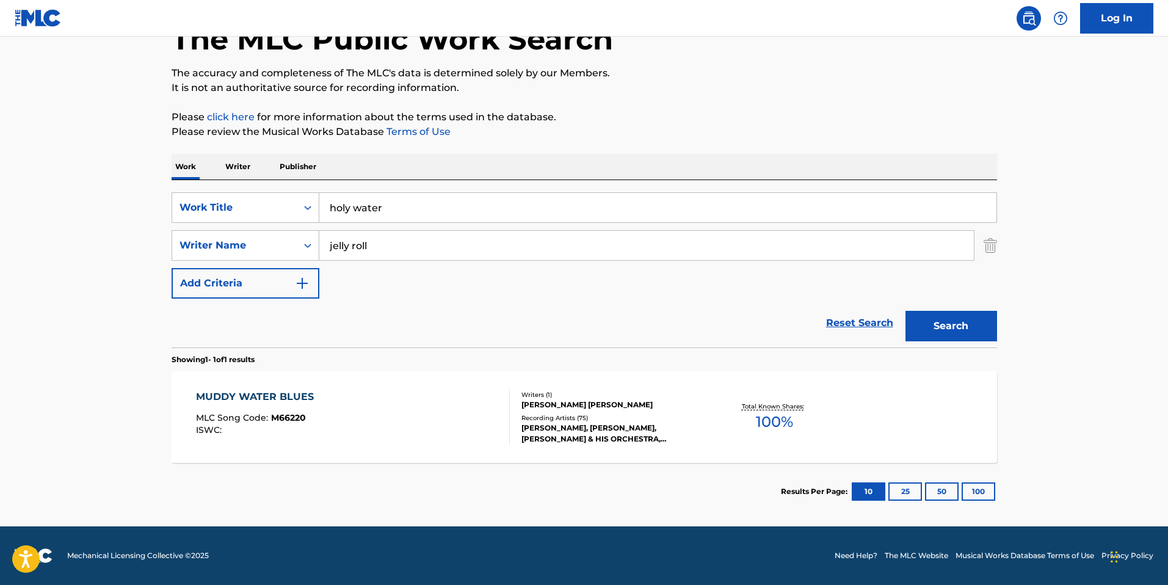
click at [738, 424] on div "Total Known Shares: 100 %" at bounding box center [774, 417] width 137 height 37
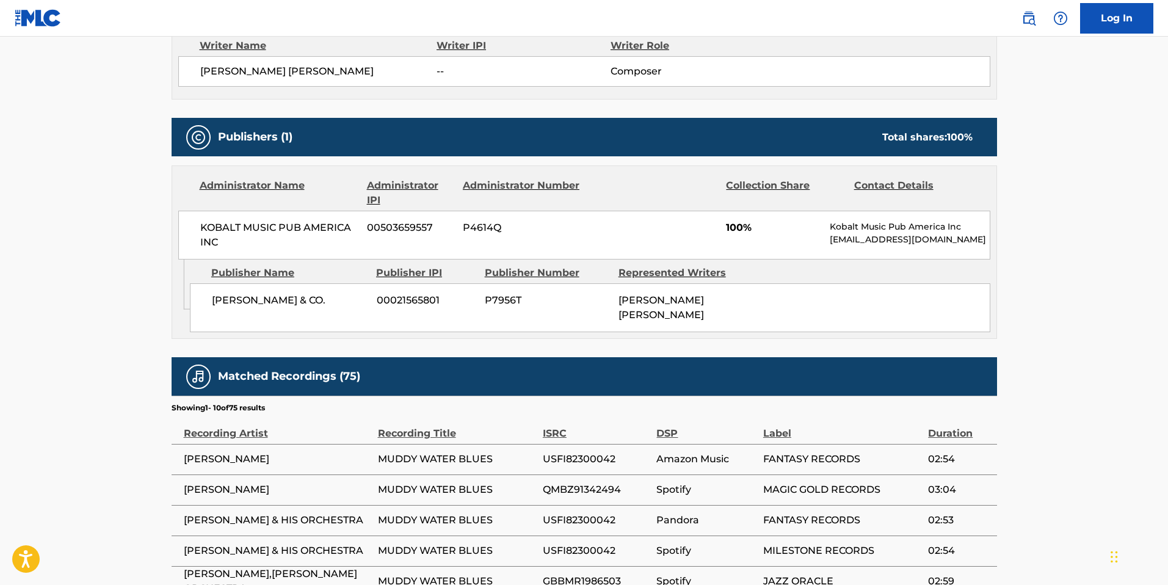
scroll to position [467, 0]
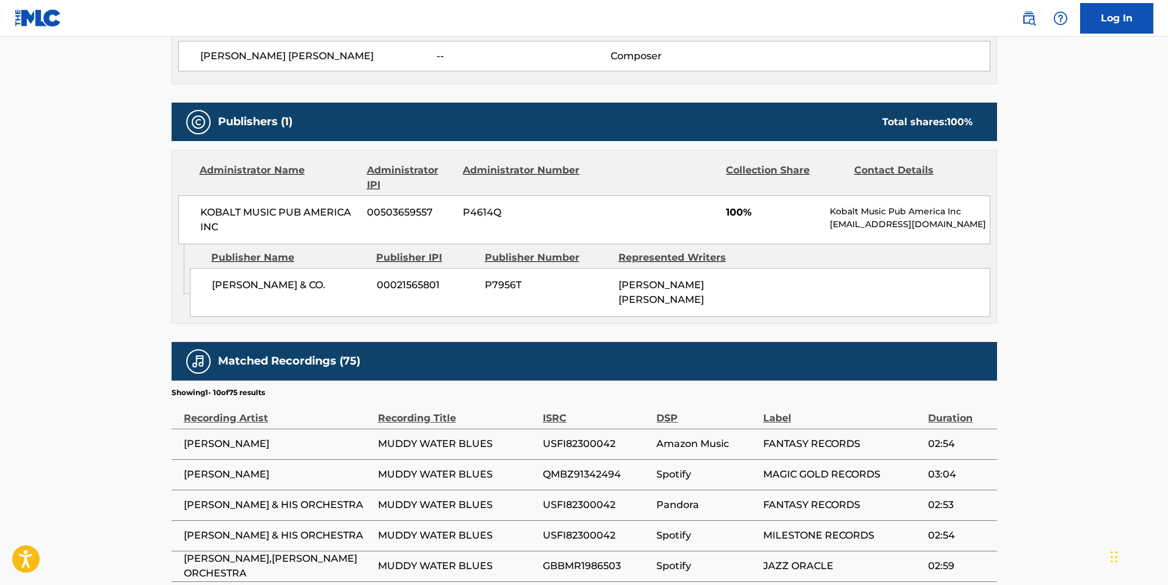
click at [437, 286] on span "00021565801" at bounding box center [426, 285] width 99 height 15
drag, startPoint x: 434, startPoint y: 286, endPoint x: 209, endPoint y: 285, distance: 225.4
click at [209, 285] on div "[PERSON_NAME] & CO. 00021565801 P7956T [PERSON_NAME] [PERSON_NAME]" at bounding box center [590, 292] width 801 height 49
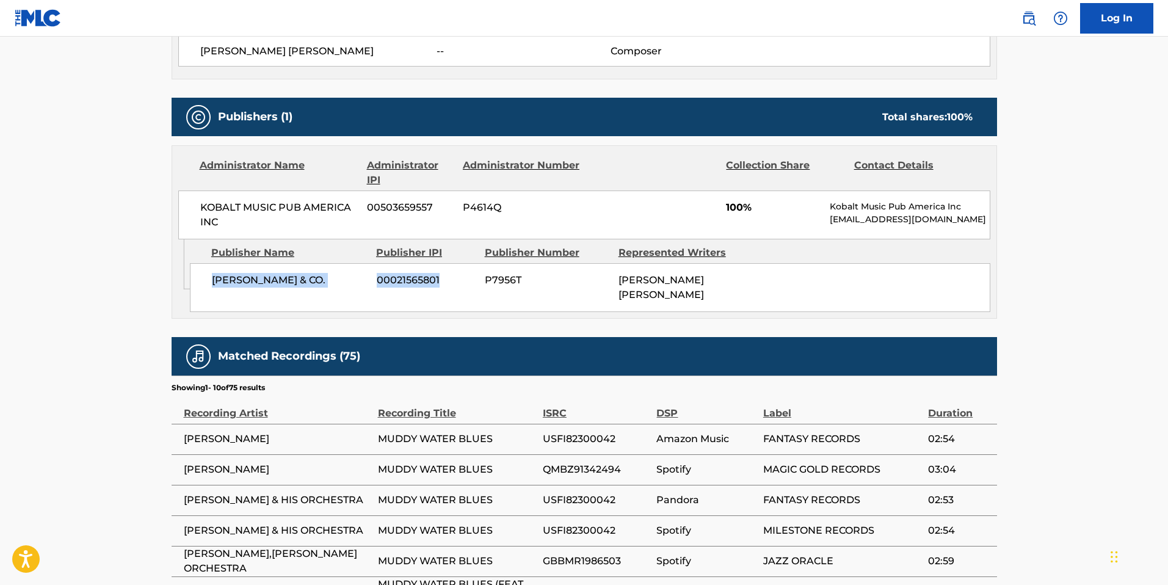
scroll to position [379, 0]
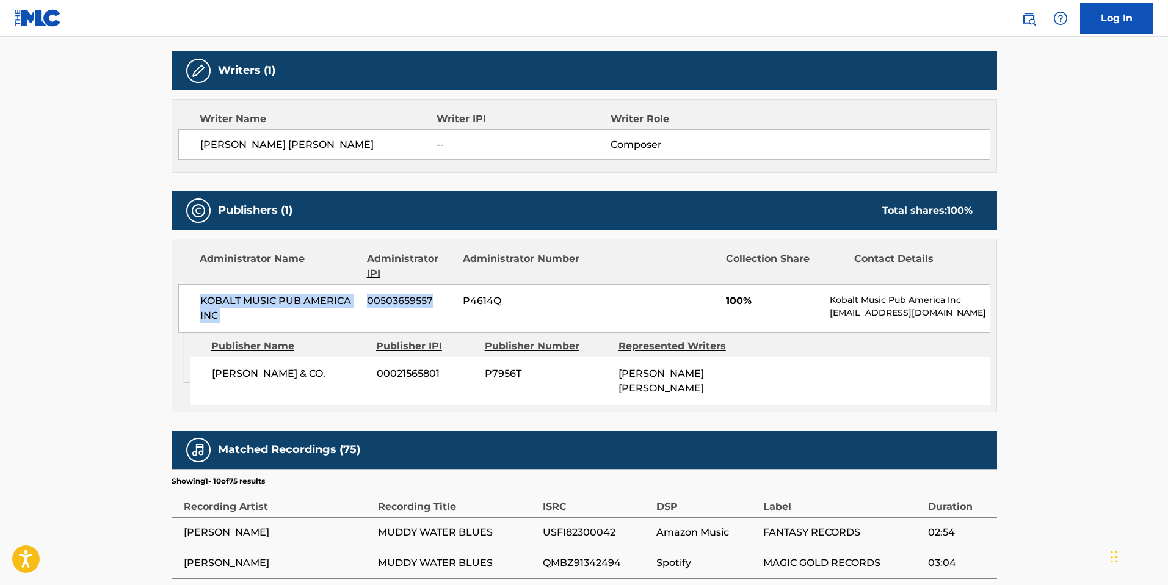
drag, startPoint x: 434, startPoint y: 300, endPoint x: 197, endPoint y: 291, distance: 237.7
click at [197, 291] on div "KOBALT MUSIC PUB AMERICA INC 00503659557 P4614Q 100% Kobalt Music Pub America I…" at bounding box center [584, 308] width 812 height 49
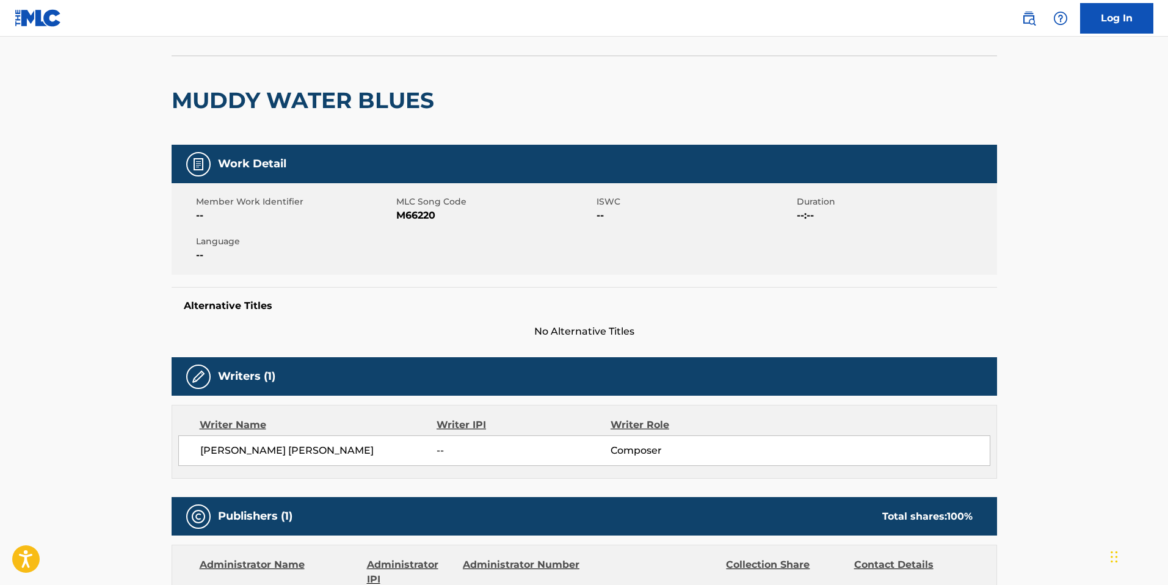
scroll to position [0, 0]
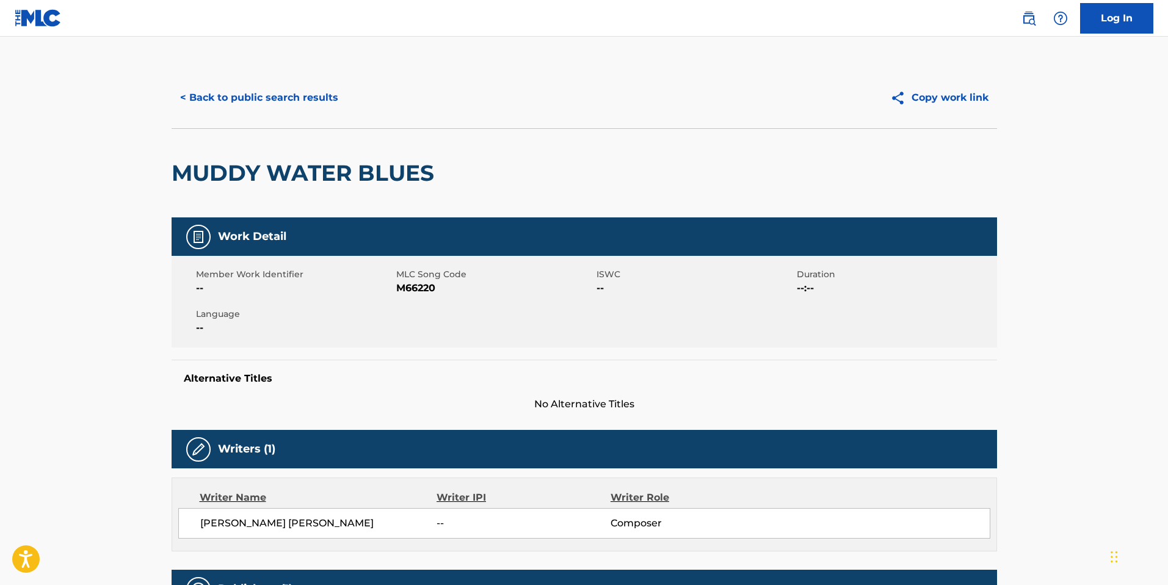
click at [219, 92] on button "< Back to public search results" at bounding box center [259, 97] width 175 height 31
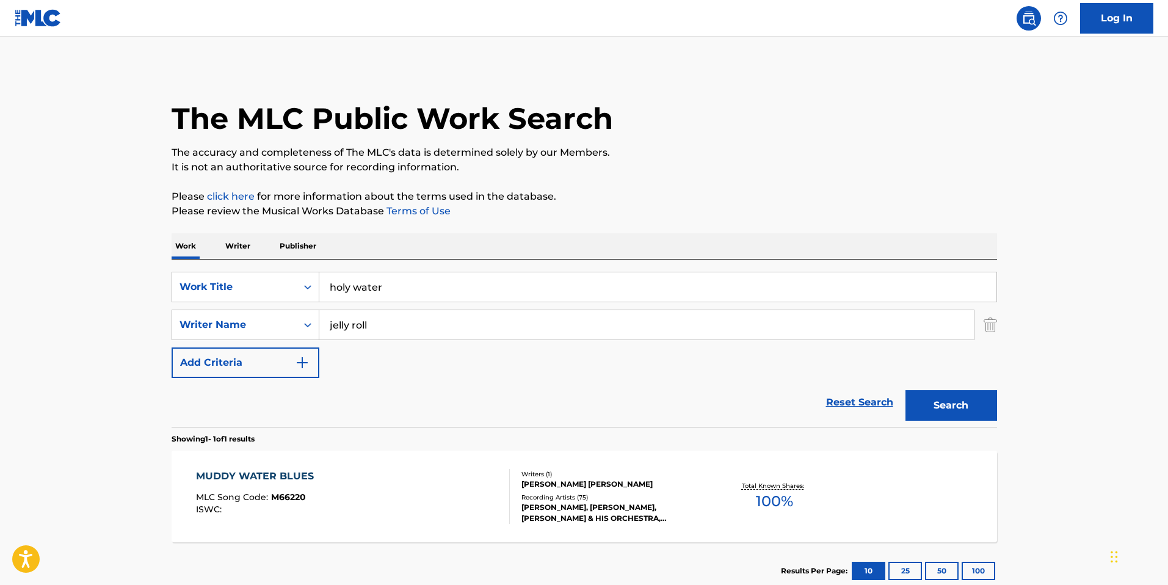
scroll to position [10, 0]
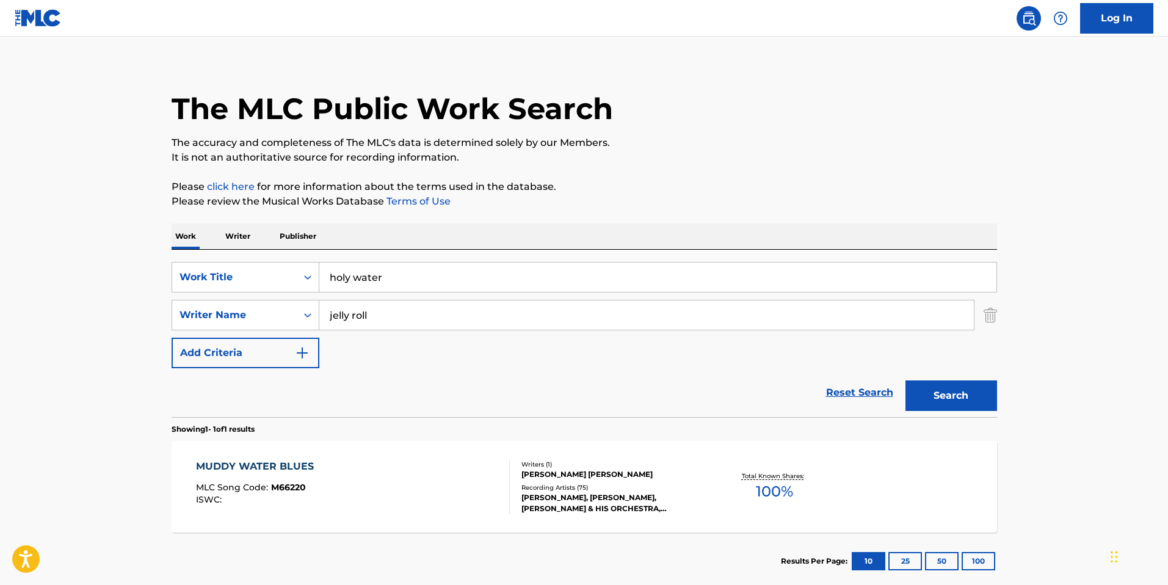
click at [394, 272] on input "holy water" at bounding box center [657, 277] width 677 height 29
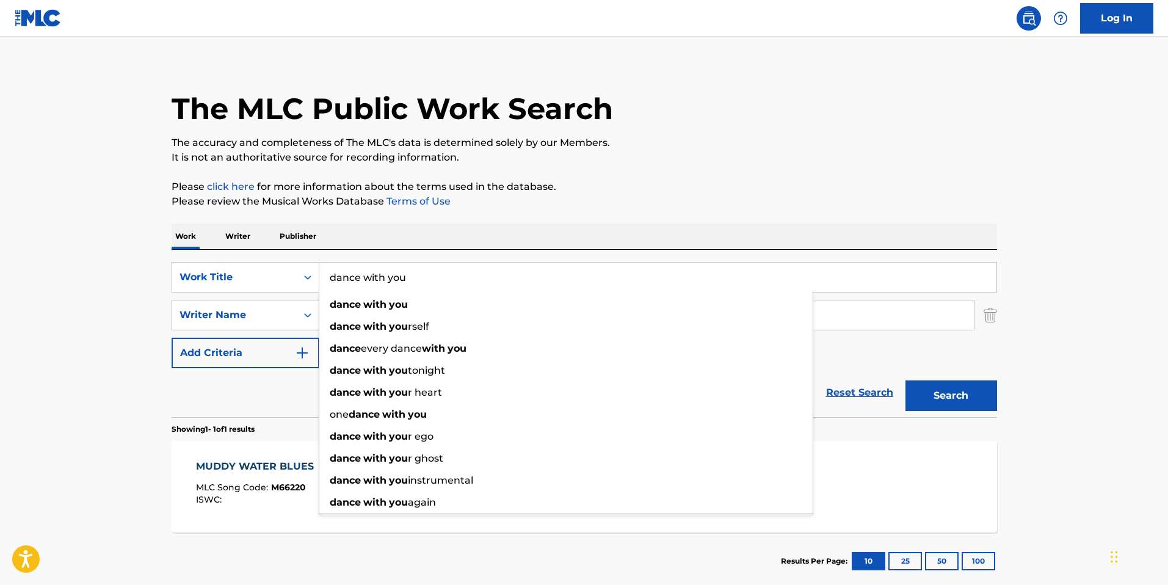
type input "dance with you"
click at [197, 413] on div "Reset Search Search" at bounding box center [585, 392] width 826 height 49
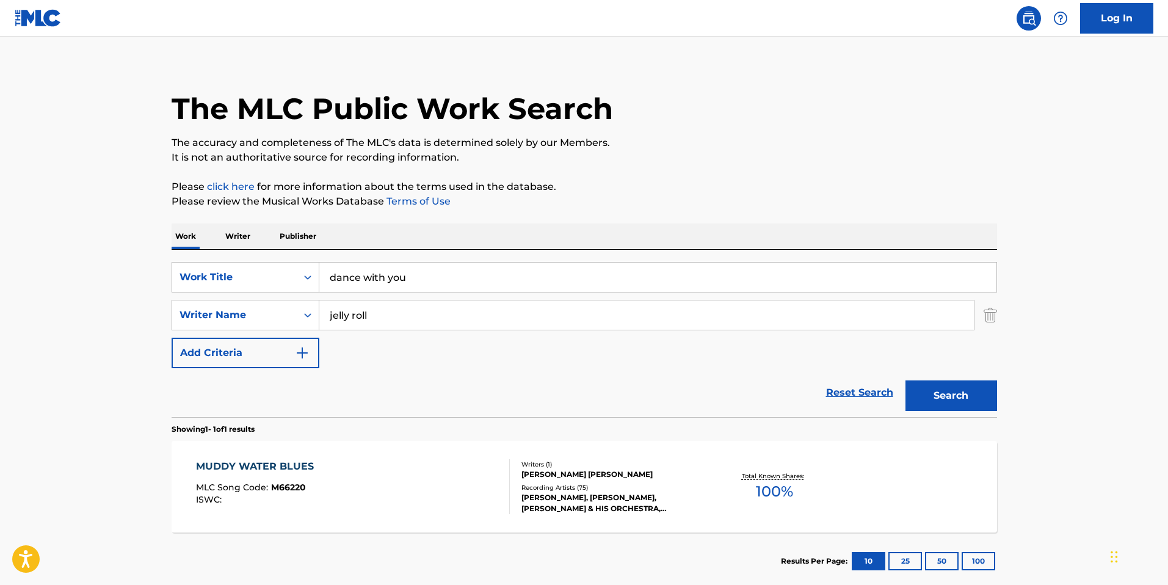
click at [412, 323] on input "jelly roll" at bounding box center [646, 315] width 655 height 29
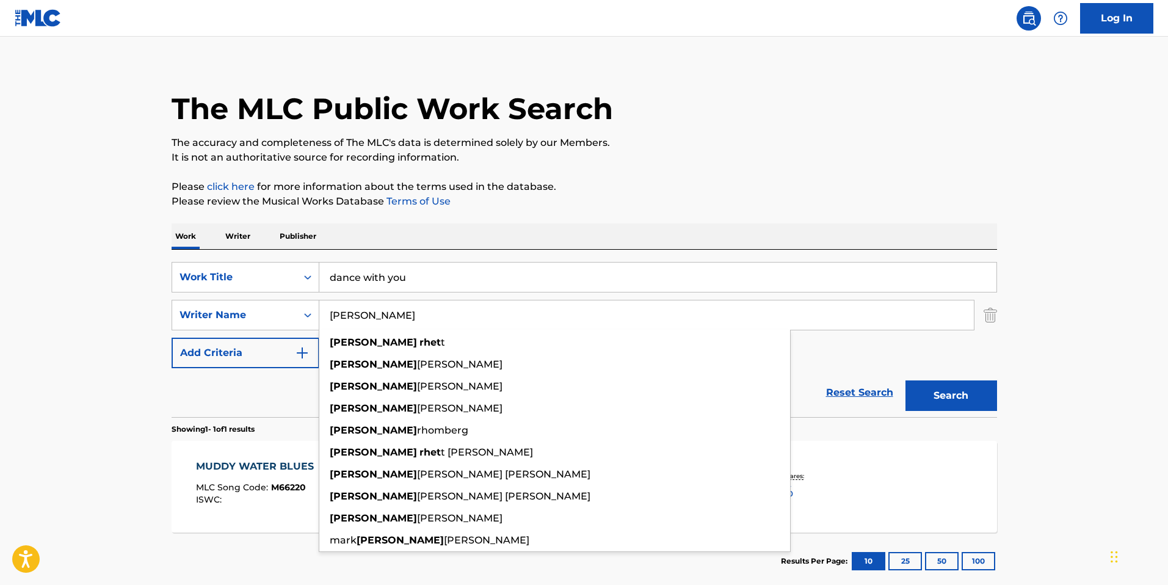
type input "[PERSON_NAME]"
click at [906, 381] on button "Search" at bounding box center [952, 396] width 92 height 31
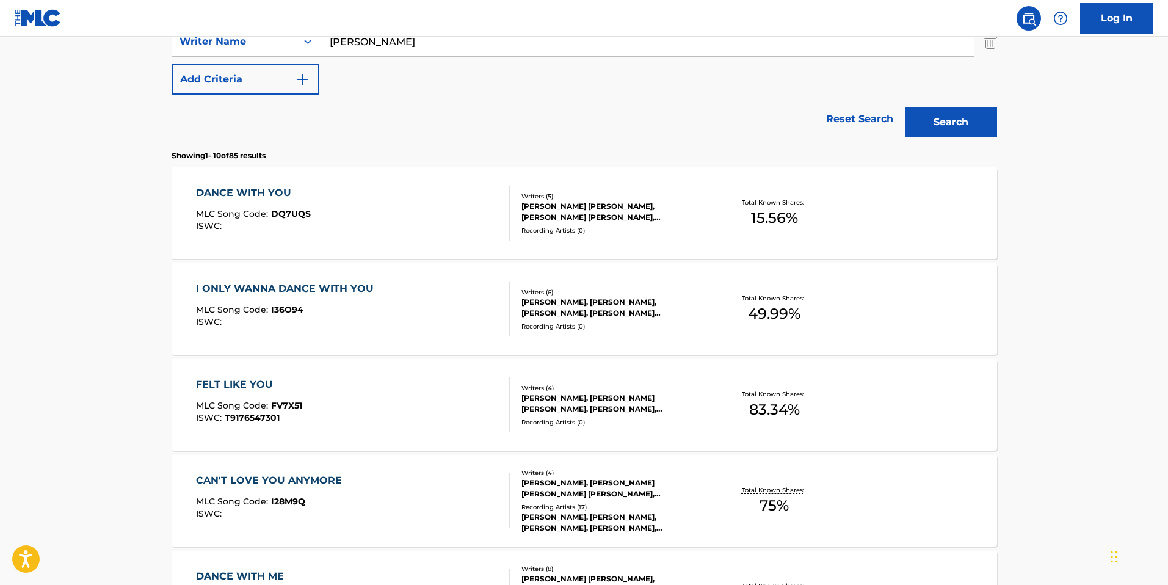
scroll to position [285, 0]
click at [467, 227] on div "DANCE WITH YOU MLC Song Code : DQ7UQS ISWC :" at bounding box center [353, 211] width 314 height 55
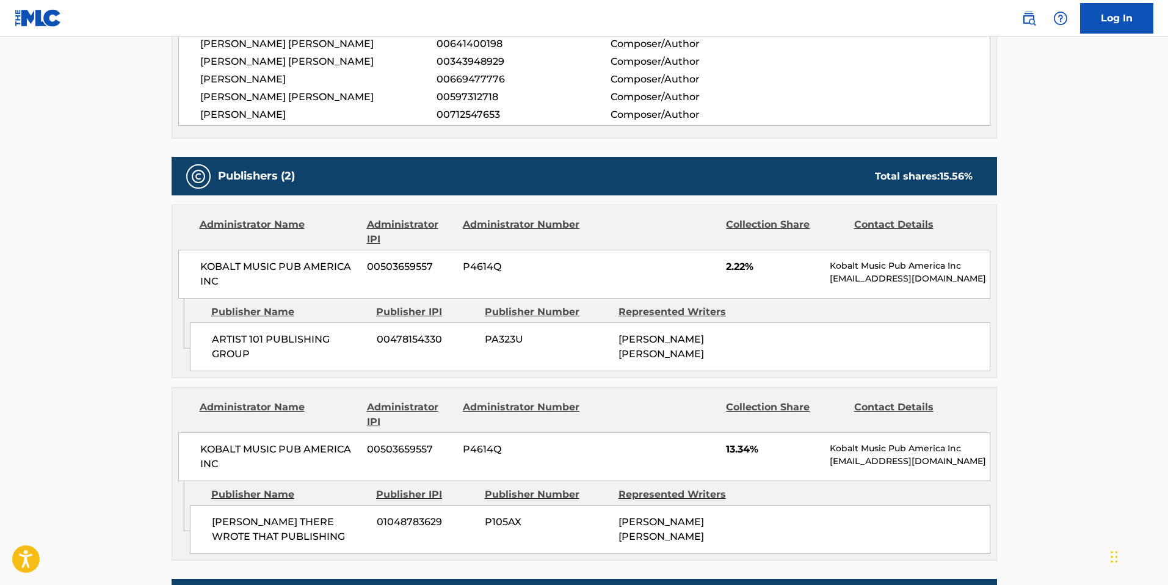
scroll to position [476, 0]
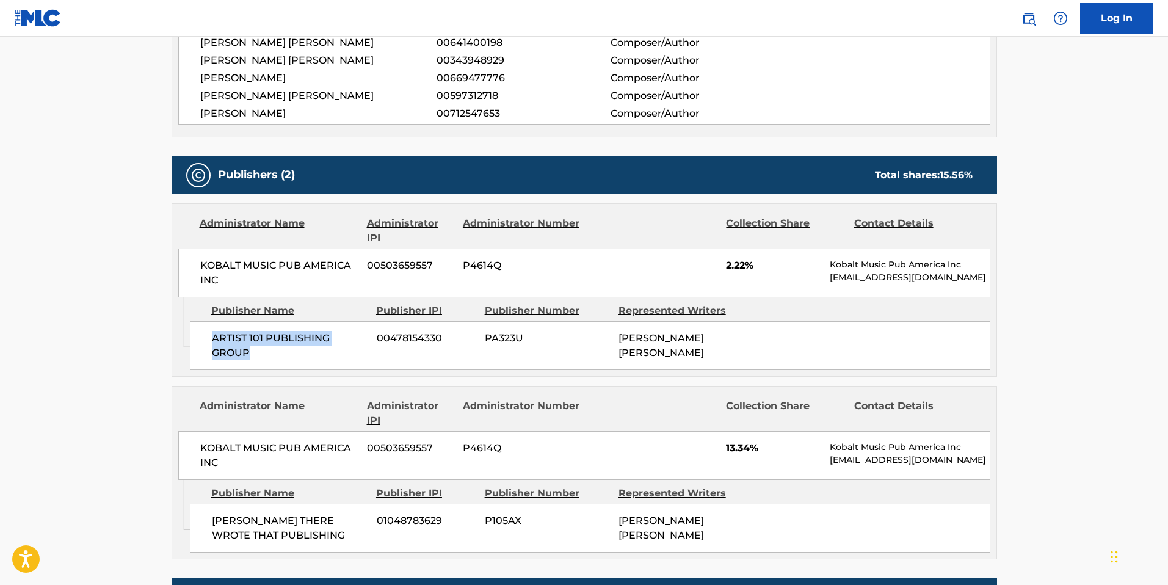
drag, startPoint x: 255, startPoint y: 356, endPoint x: 214, endPoint y: 340, distance: 43.3
click at [214, 340] on span "ARTIST 101 PUBLISHING GROUP" at bounding box center [290, 345] width 156 height 29
click at [490, 341] on span "PA323U" at bounding box center [547, 338] width 125 height 15
drag, startPoint x: 446, startPoint y: 335, endPoint x: 211, endPoint y: 337, distance: 235.8
click at [211, 337] on div "ARTIST 101 PUBLISHING GROUP 00478154330 PA323U [PERSON_NAME] [PERSON_NAME]" at bounding box center [590, 345] width 801 height 49
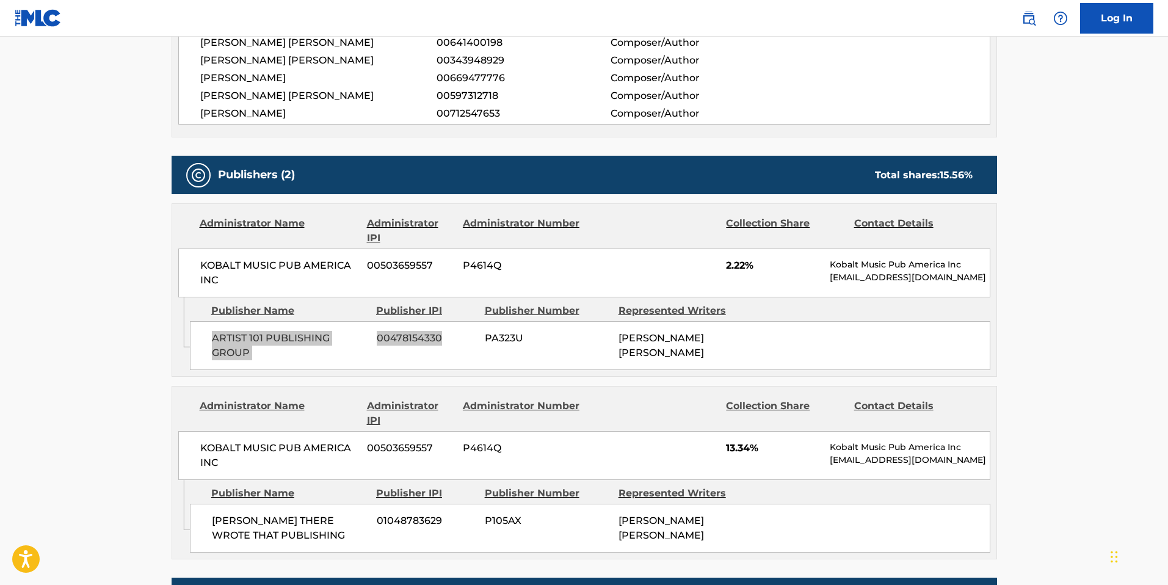
scroll to position [497, 0]
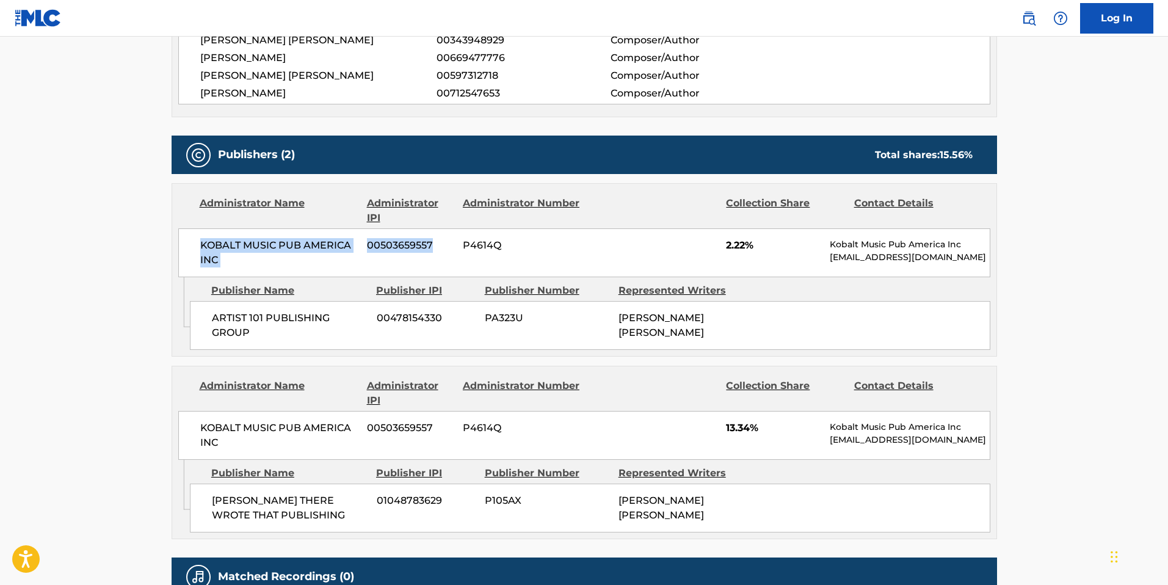
drag, startPoint x: 419, startPoint y: 242, endPoint x: 201, endPoint y: 241, distance: 218.1
click at [201, 241] on div "KOBALT MUSIC PUB AMERICA INC 00503659557 P4614Q 2.22% Kobalt Music Pub America …" at bounding box center [584, 252] width 812 height 49
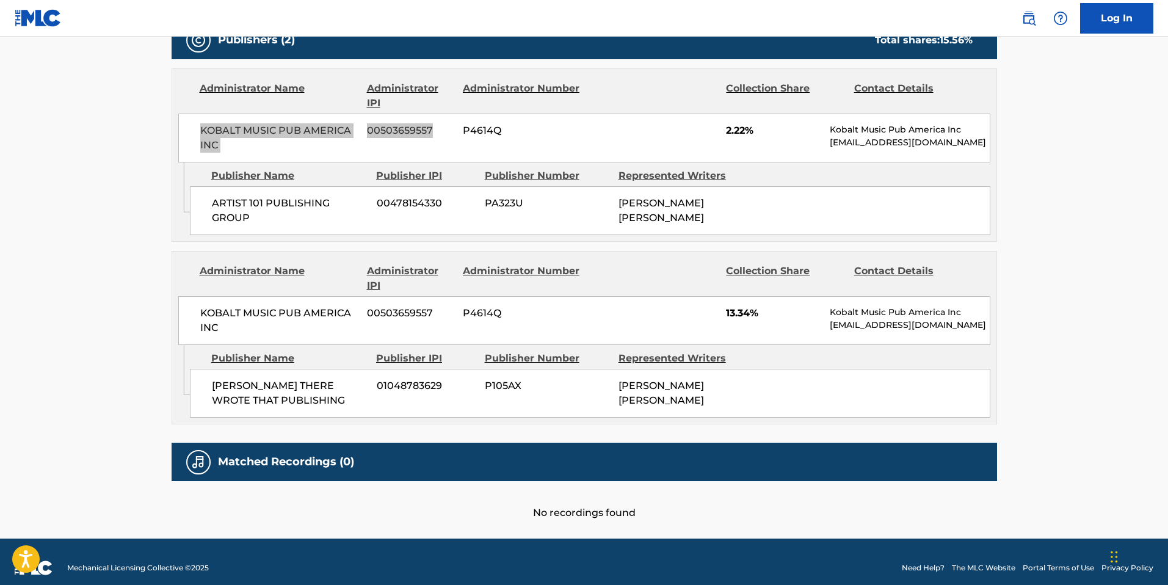
scroll to position [613, 0]
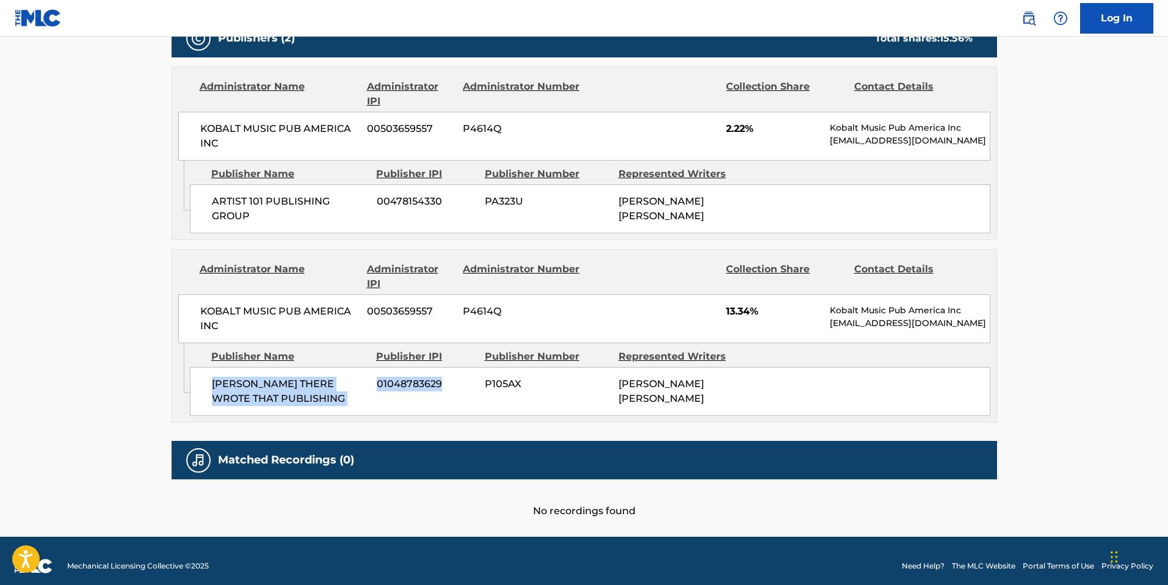
drag, startPoint x: 456, startPoint y: 385, endPoint x: 189, endPoint y: 377, distance: 266.4
click at [190, 377] on div "[PERSON_NAME] THERE WROTE THAT PUBLISHING 01048783629 P105AX [PERSON_NAME] [PER…" at bounding box center [590, 391] width 801 height 49
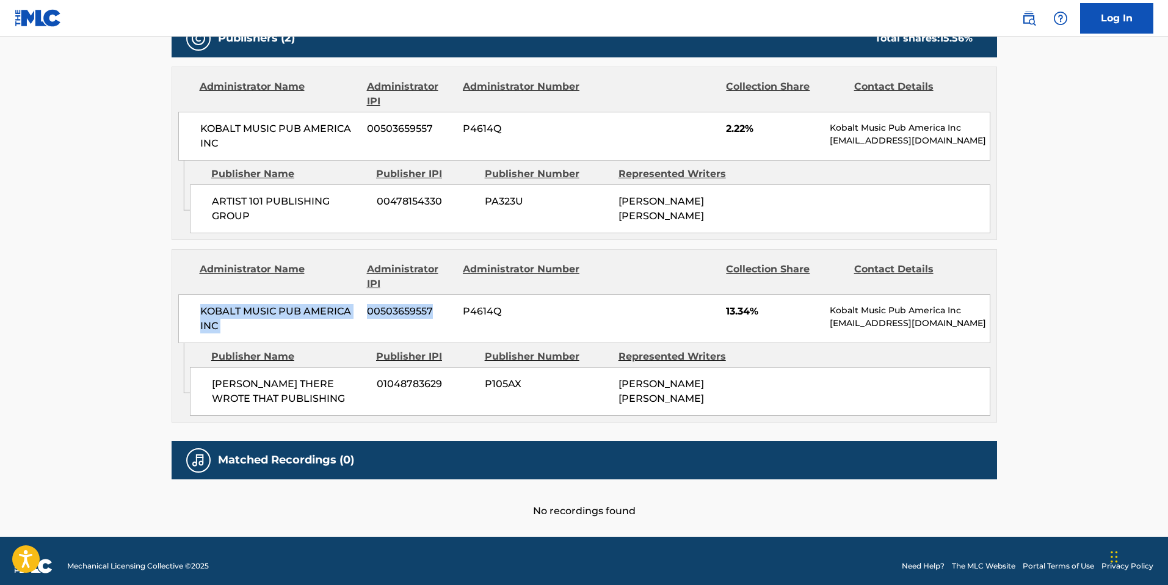
drag, startPoint x: 440, startPoint y: 312, endPoint x: 188, endPoint y: 305, distance: 251.7
click at [188, 305] on div "KOBALT MUSIC PUB AMERICA INC 00503659557 P4614Q 13.34% Kobalt Music Pub America…" at bounding box center [584, 318] width 812 height 49
